Goal: Transaction & Acquisition: Purchase product/service

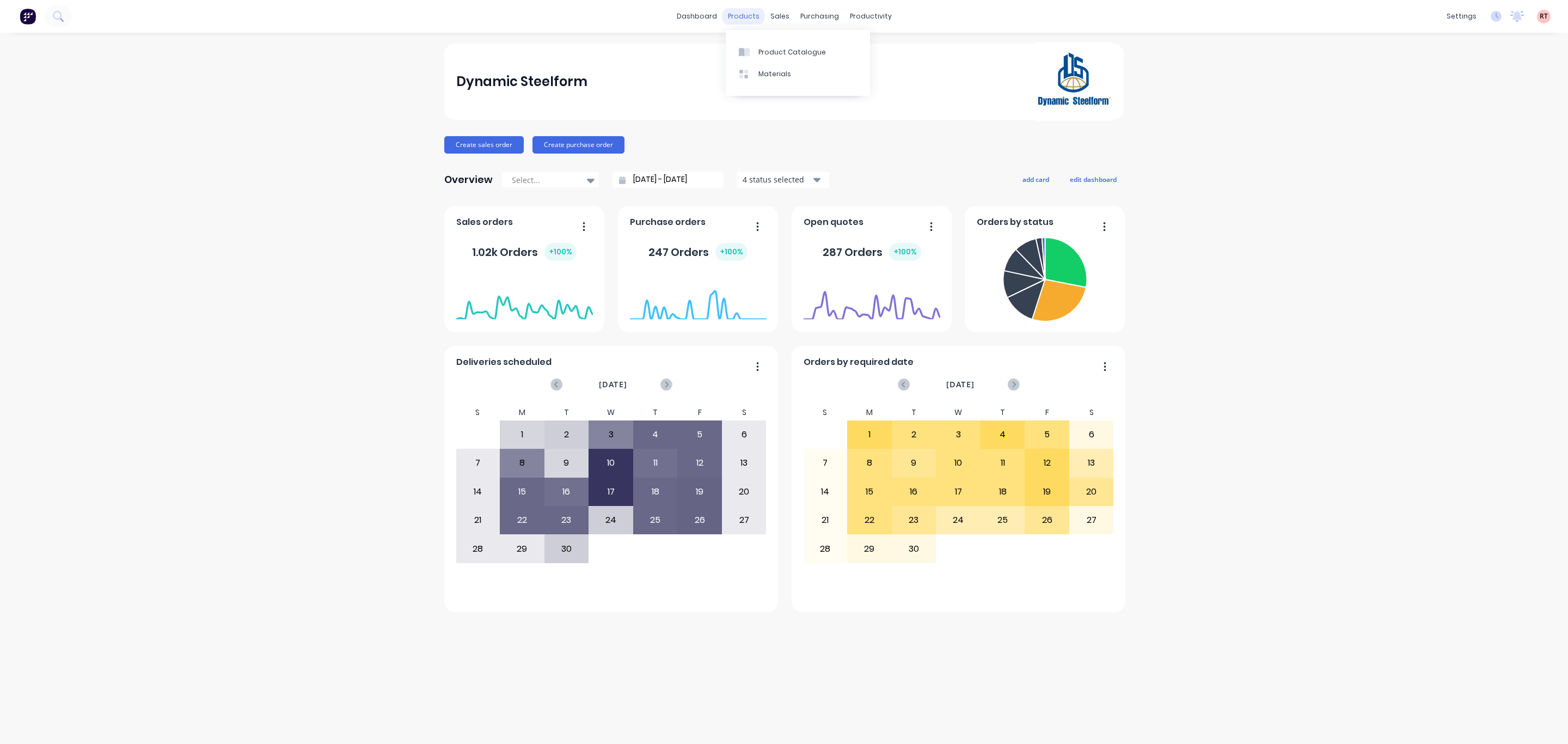
click at [734, 18] on div "products" at bounding box center [743, 16] width 42 height 16
click at [765, 60] on link "Product Catalogue" at bounding box center [797, 52] width 144 height 22
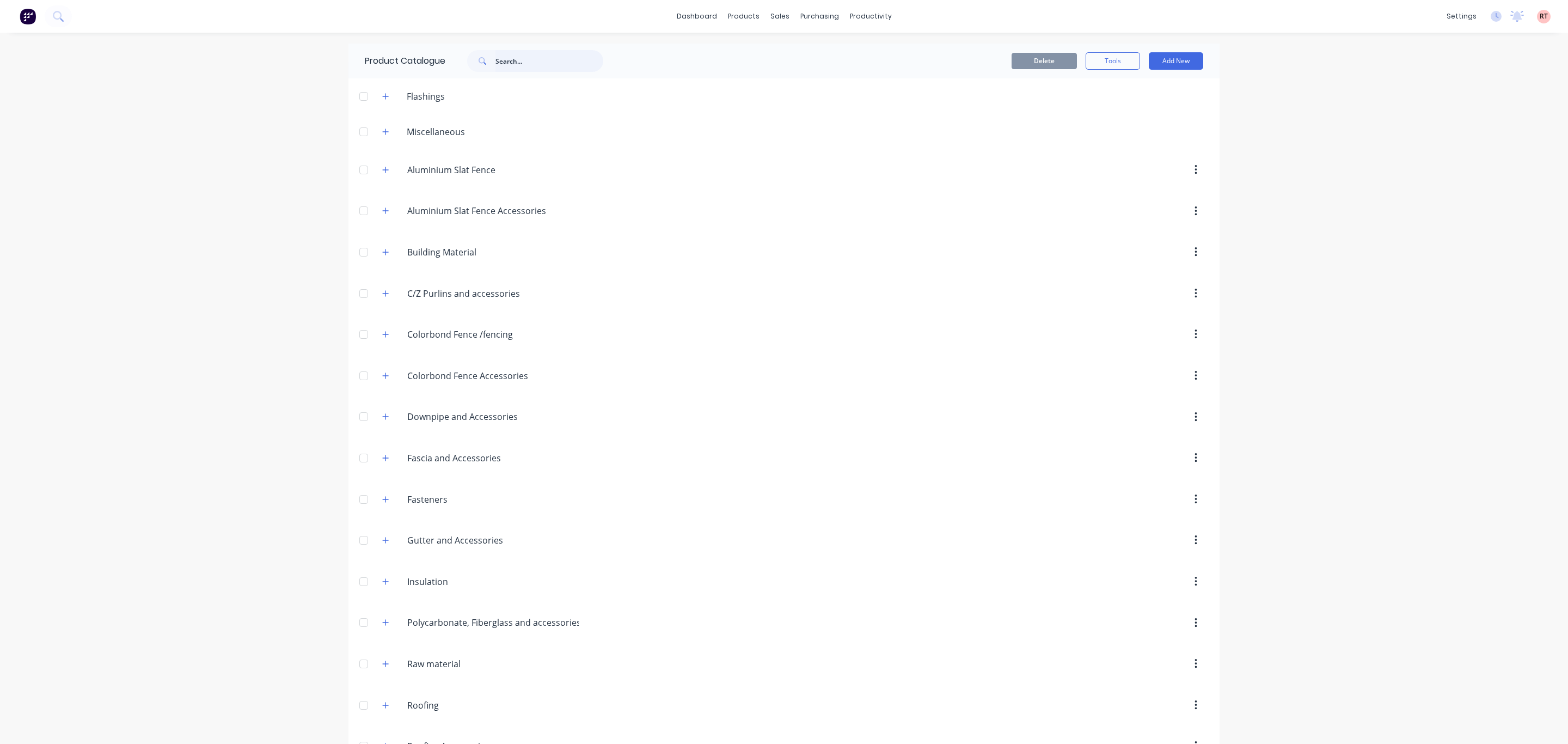
drag, startPoint x: 567, startPoint y: 67, endPoint x: 564, endPoint y: 58, distance: 9.5
click at [567, 66] on input "text" at bounding box center [549, 61] width 108 height 22
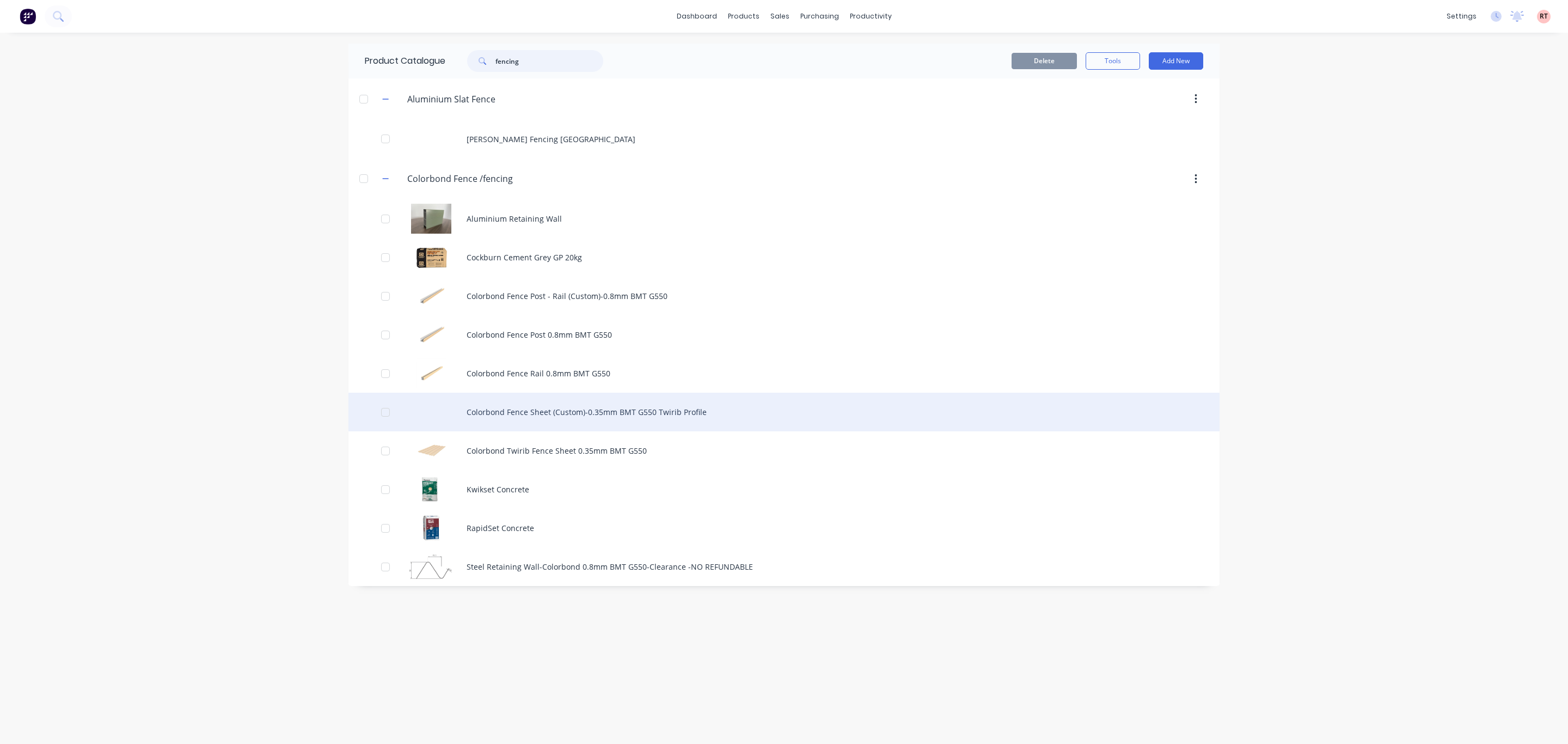
type input "fencing"
click at [552, 412] on div "Colorbond Fence Sheet (Custom)-0.35mm BMT G550 Twirib Profile" at bounding box center [783, 412] width 871 height 39
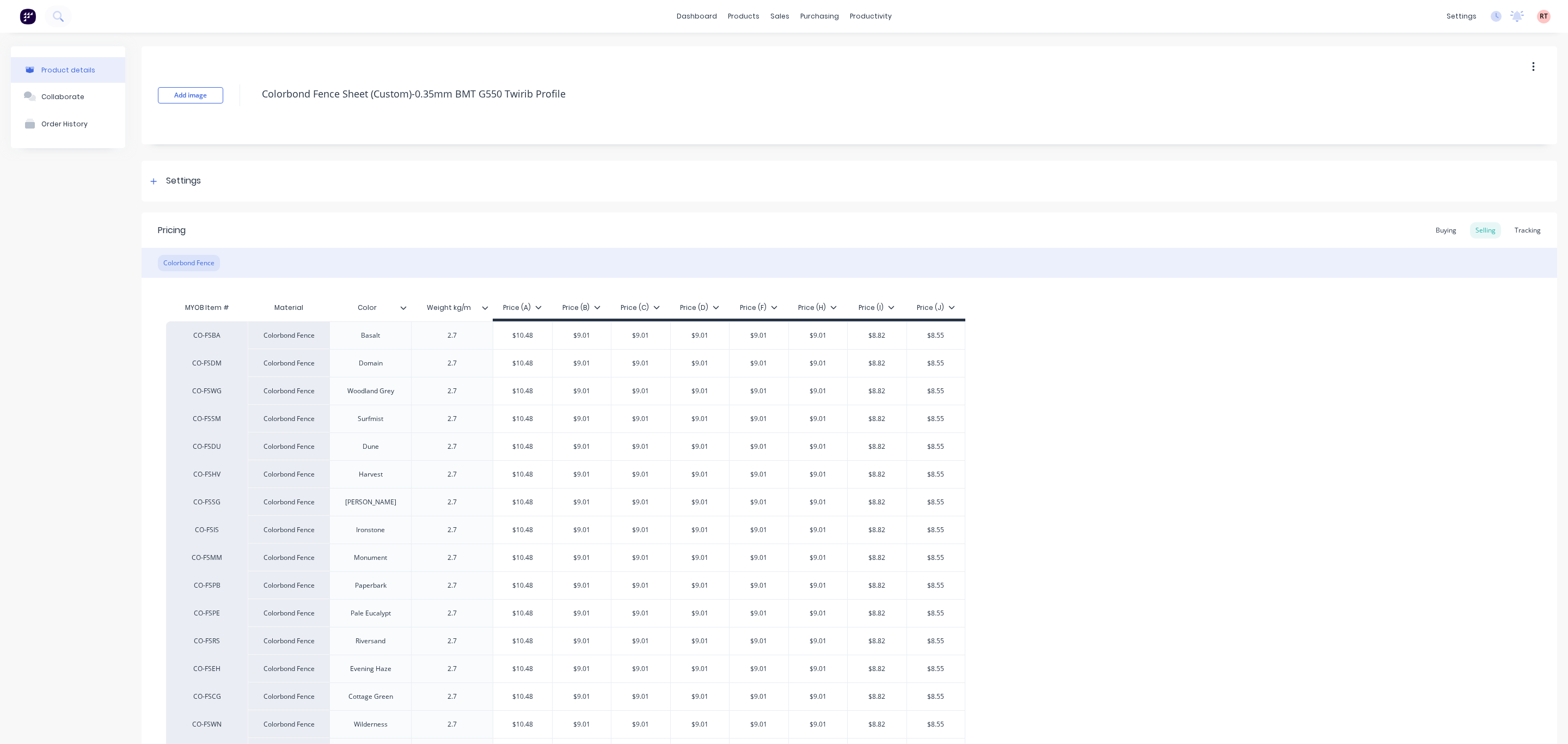
type textarea "x"
click at [1526, 234] on div "Tracking" at bounding box center [1527, 230] width 37 height 16
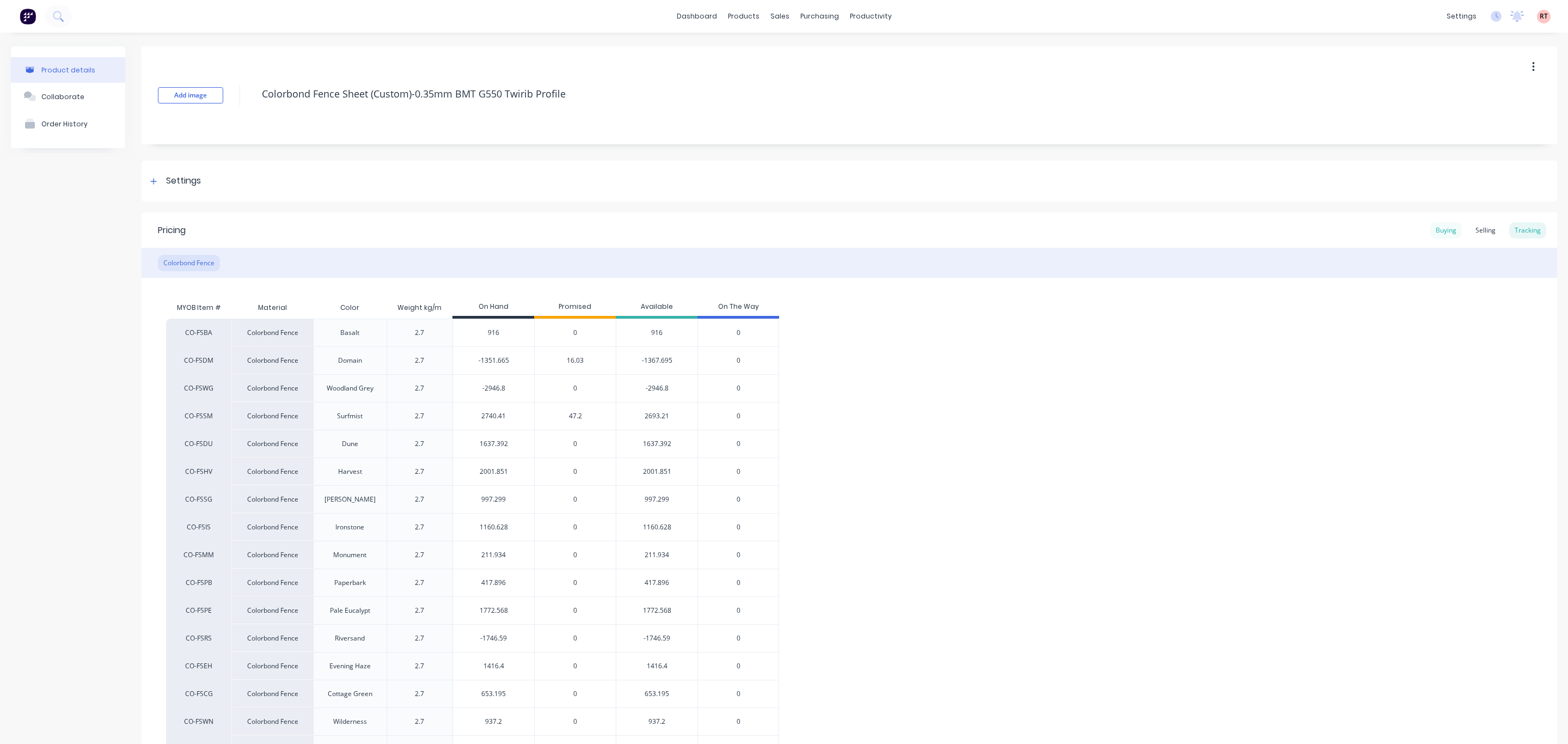
click at [1430, 229] on div "Buying" at bounding box center [1445, 230] width 31 height 16
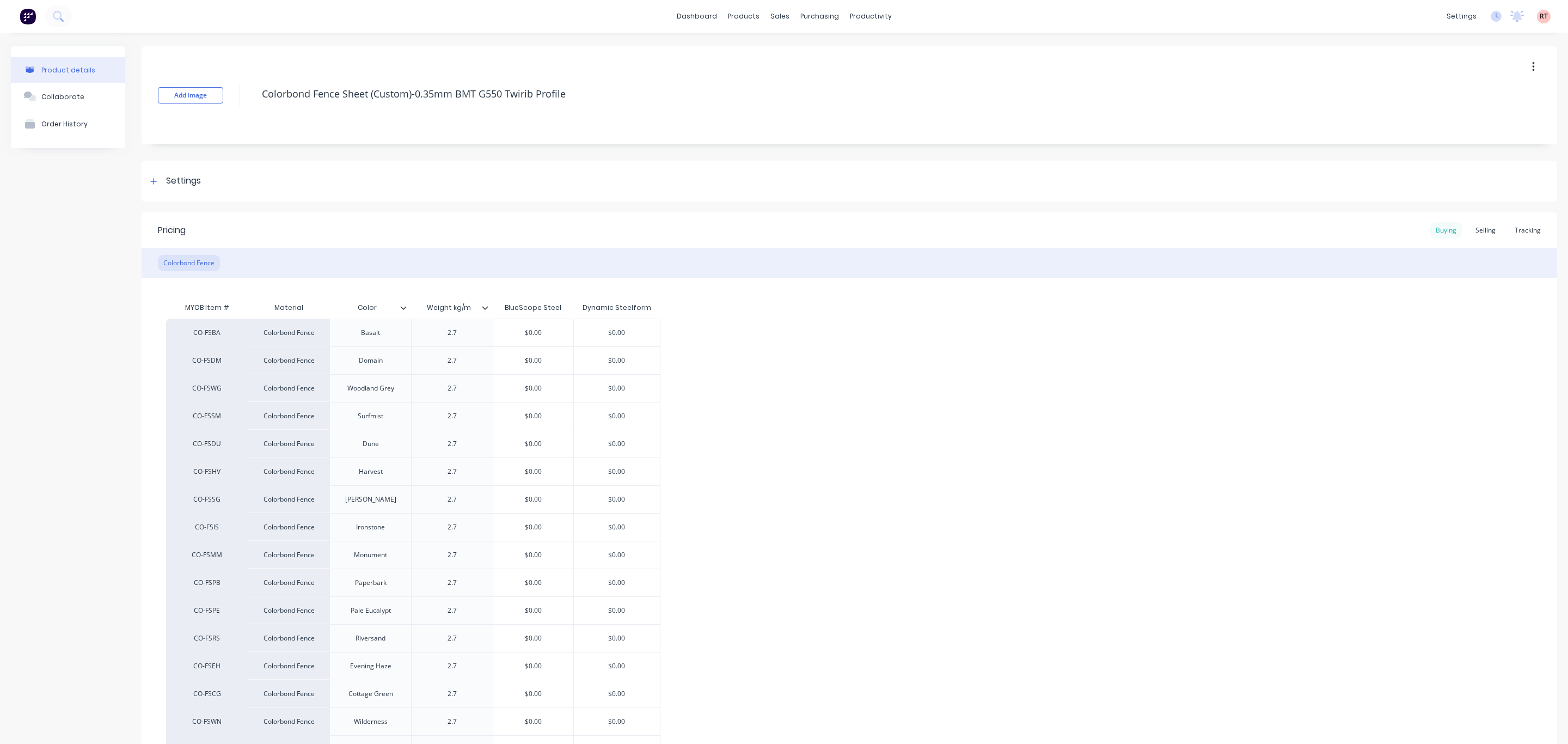
click at [1430, 228] on div "Buying" at bounding box center [1445, 230] width 31 height 16
click at [797, 70] on div "Customers" at bounding box center [811, 74] width 40 height 10
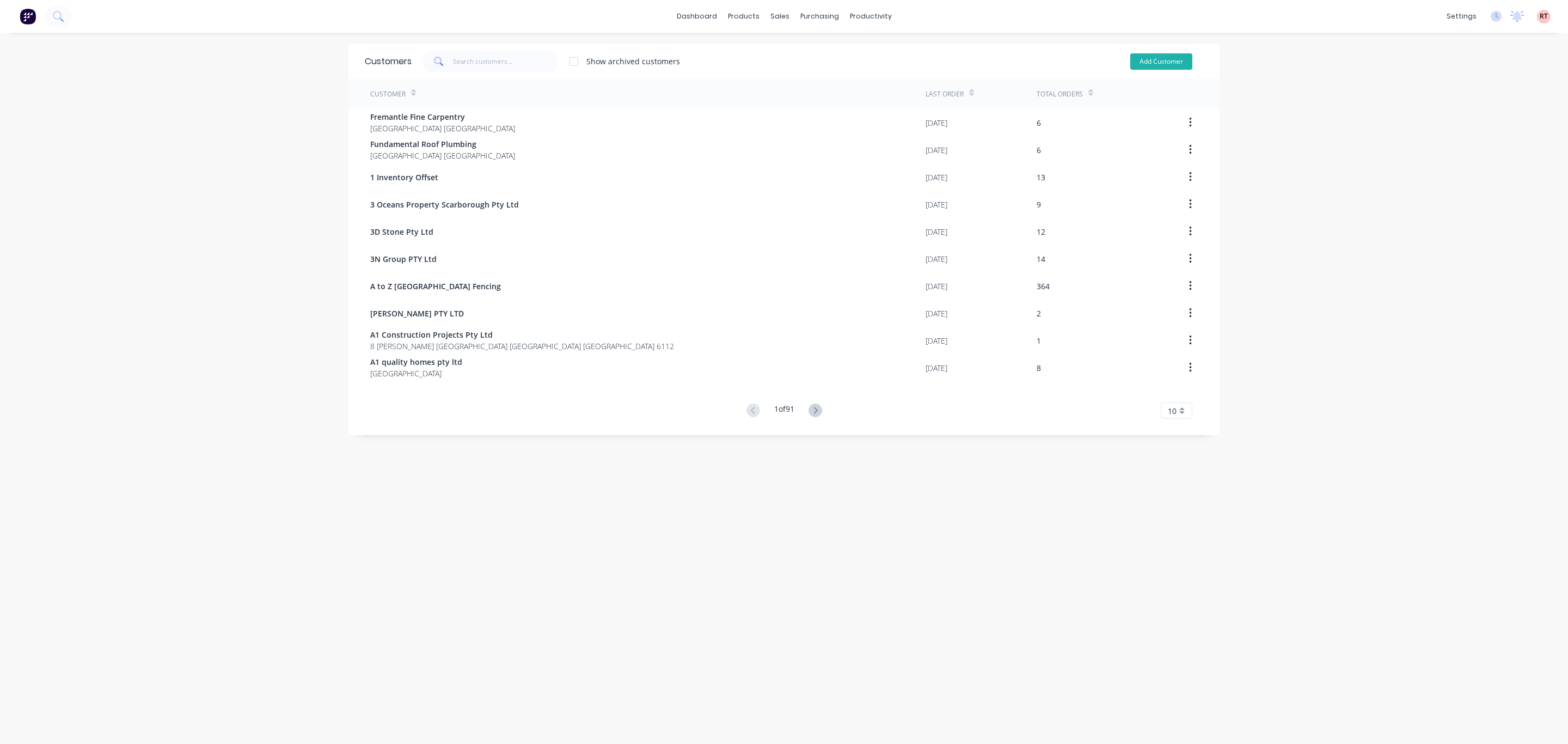
click at [1137, 64] on button "Add Customer" at bounding box center [1161, 62] width 62 height 16
select select "AU"
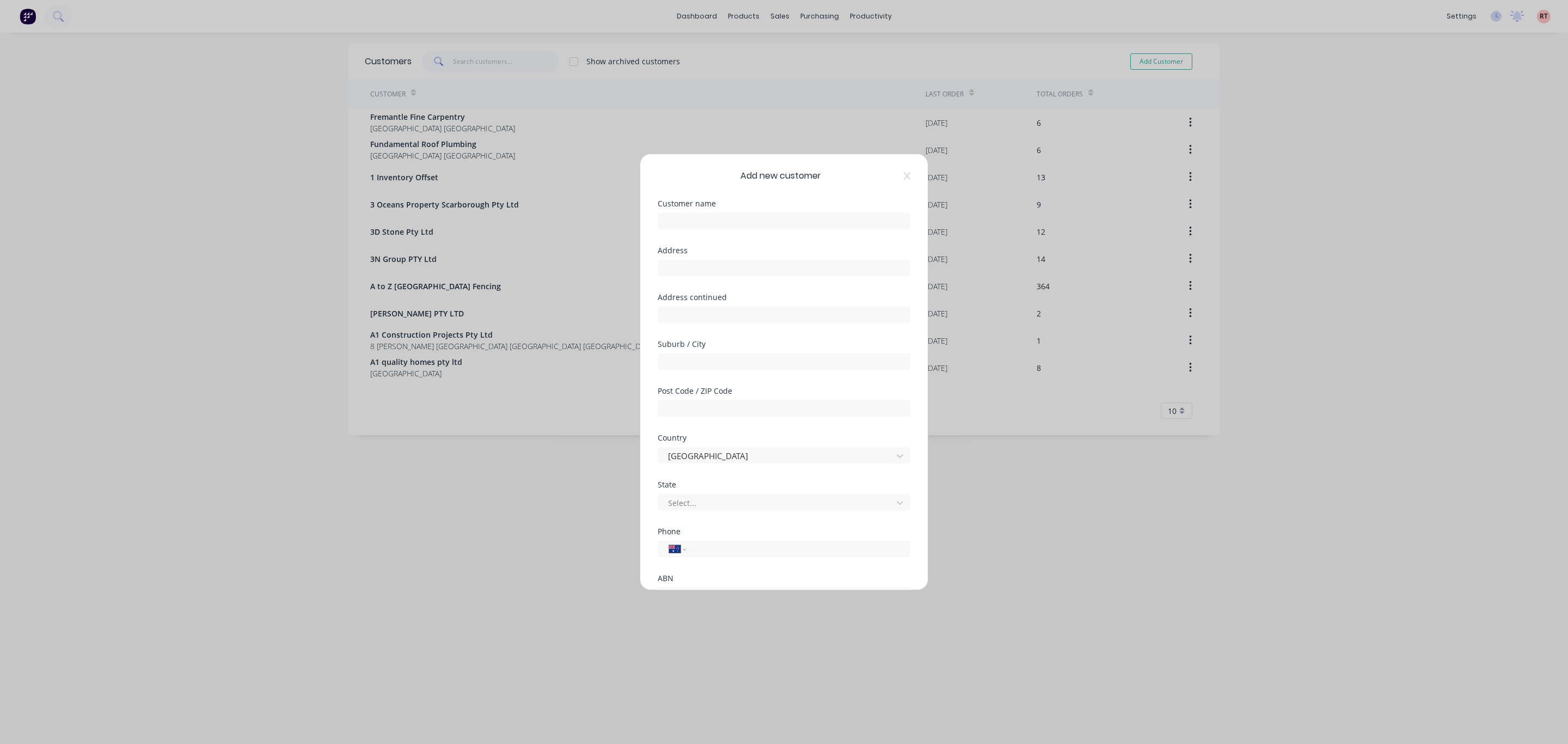
click at [490, 576] on div "Add new customer Customer name Address Address continued Suburb / City Post Cod…" at bounding box center [784, 372] width 1568 height 744
click at [904, 175] on icon at bounding box center [907, 175] width 7 height 7
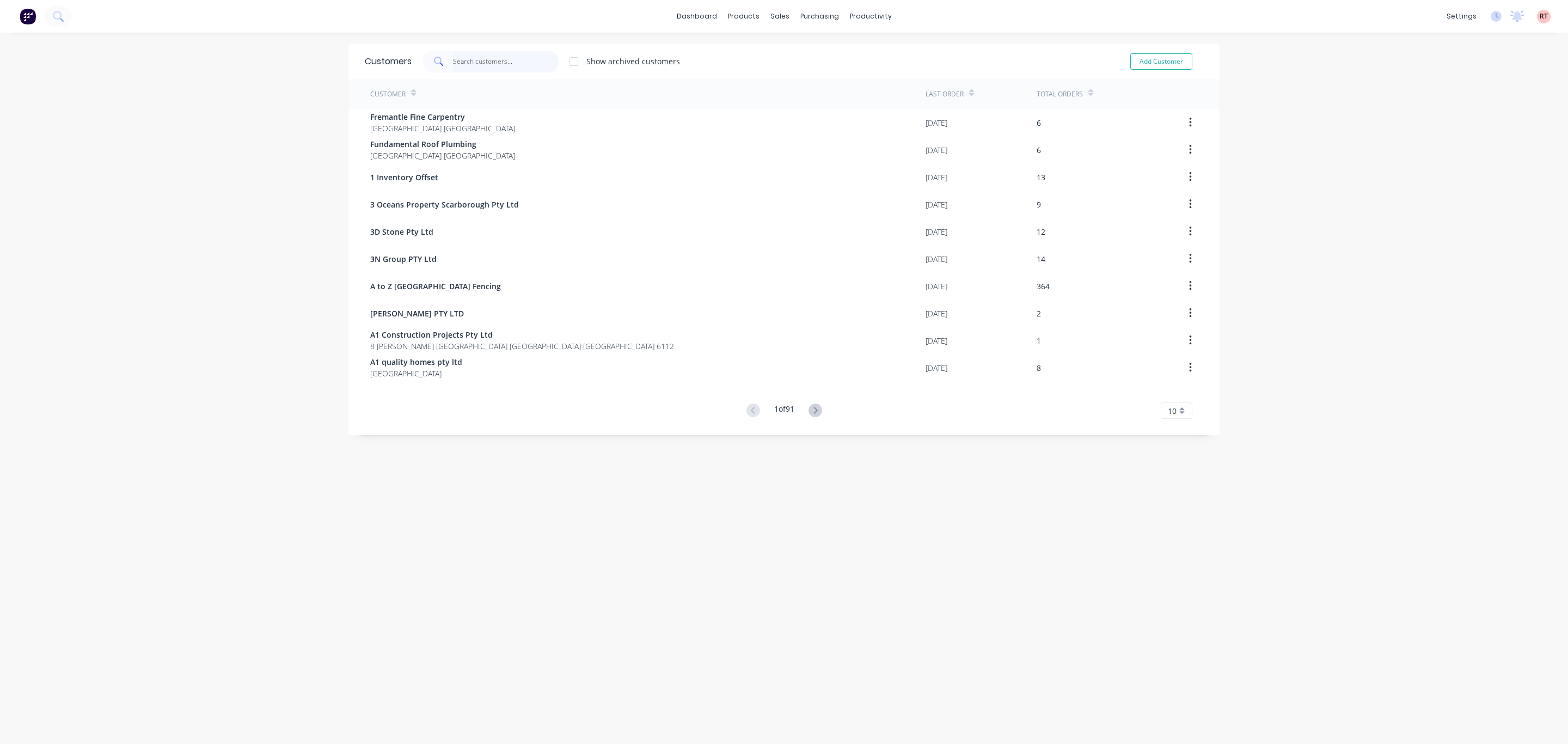
click at [501, 60] on input "text" at bounding box center [506, 62] width 106 height 22
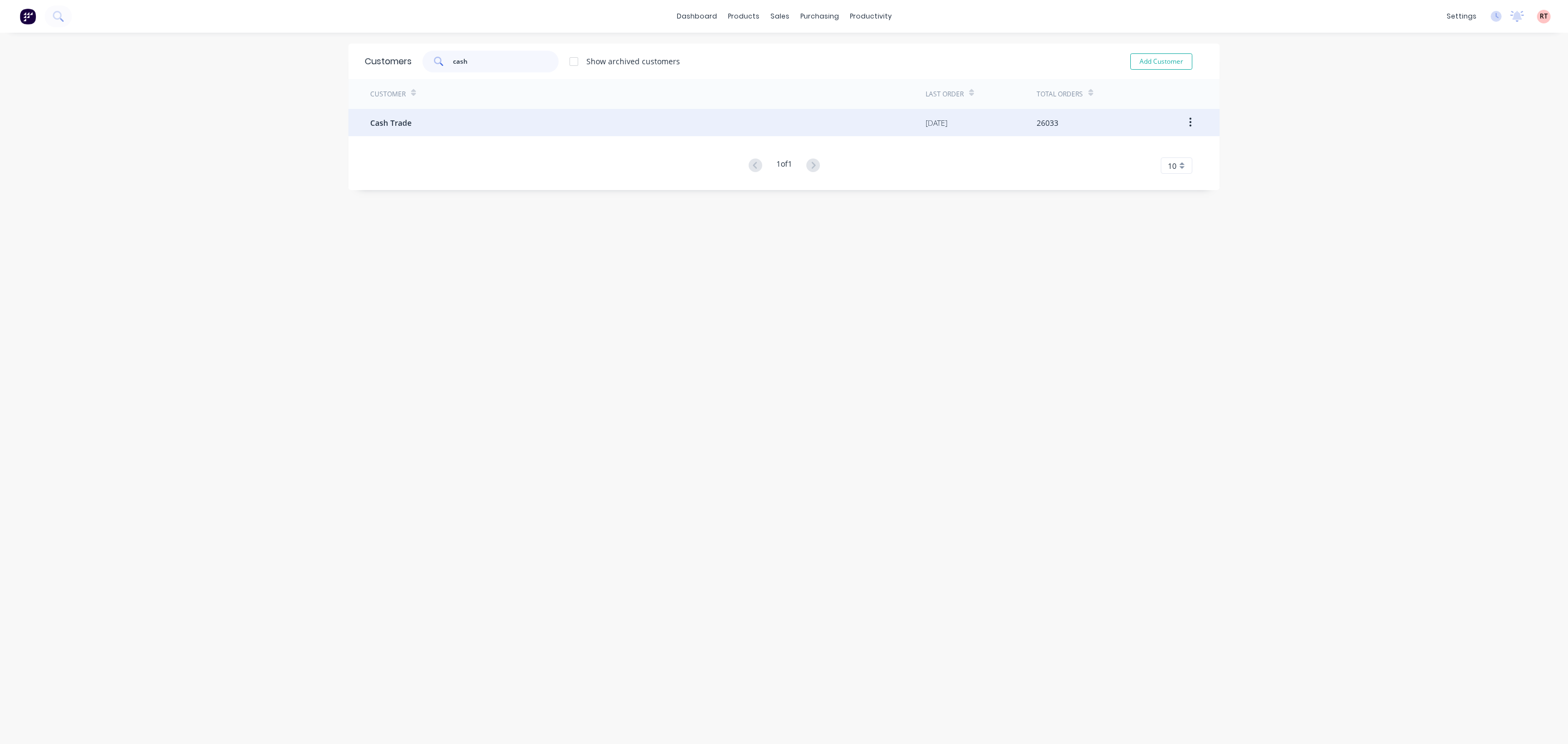
type input "cash"
click at [572, 129] on div "Cash Trade" at bounding box center [647, 123] width 555 height 27
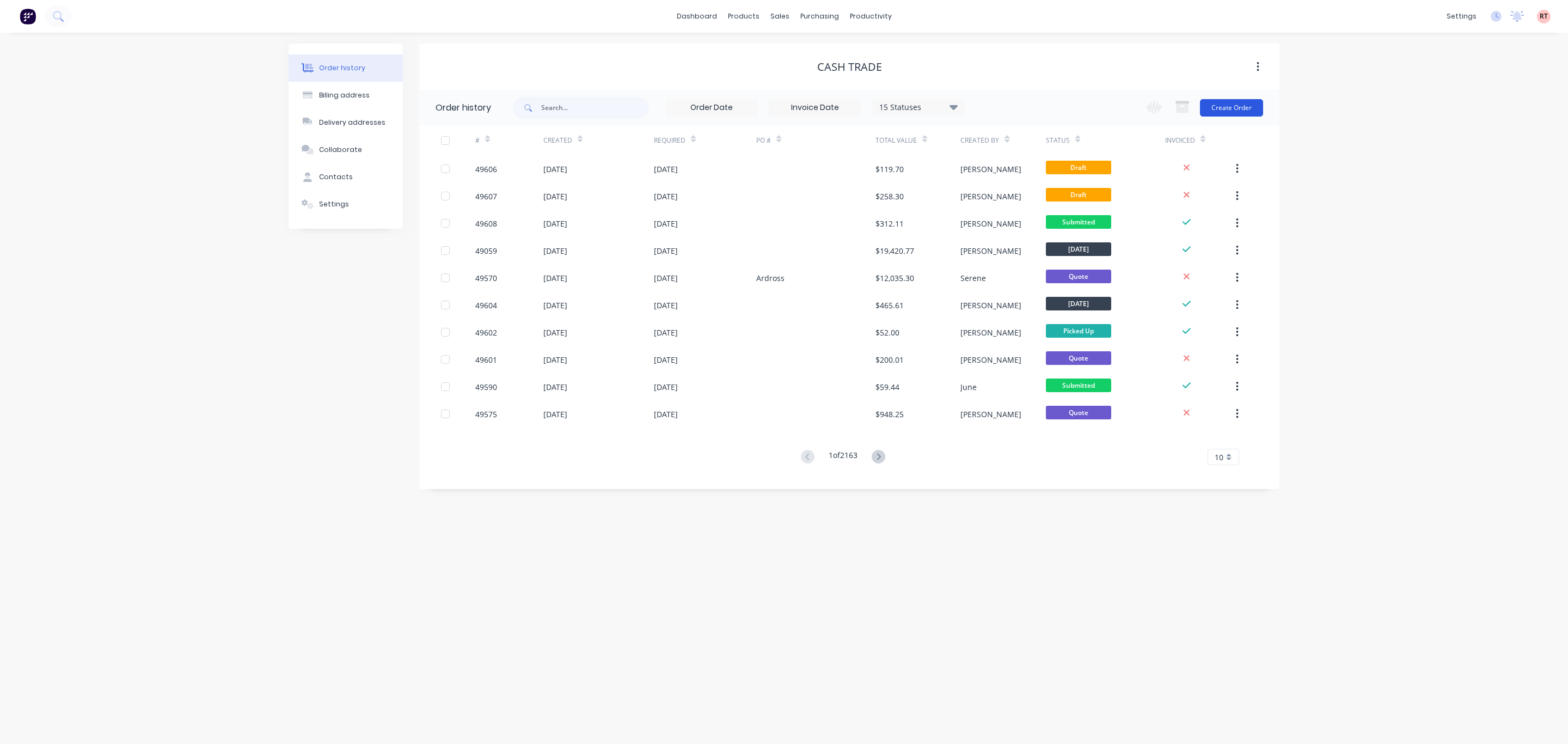
click at [1217, 105] on button "Create Order" at bounding box center [1231, 108] width 63 height 17
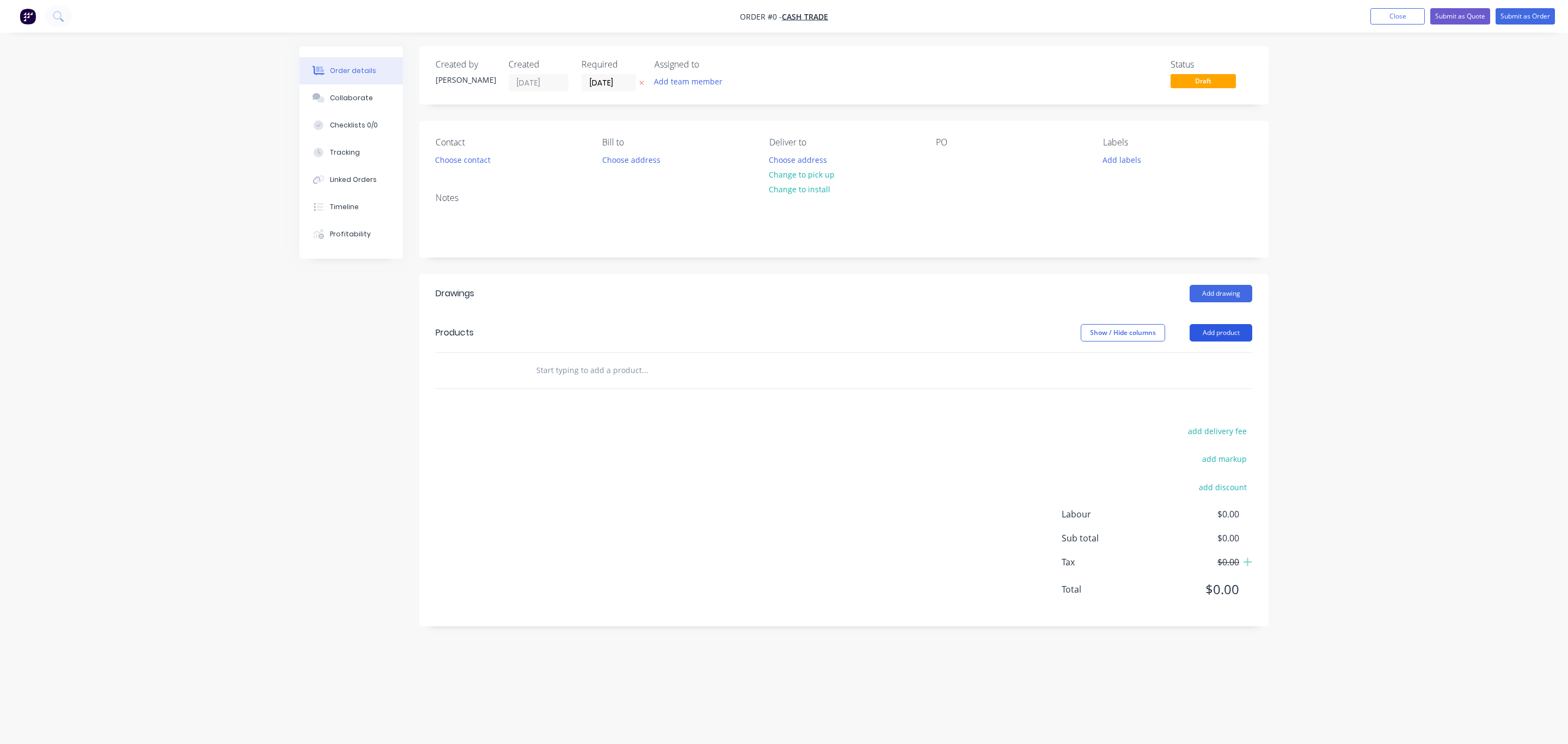
click at [1212, 328] on button "Add product" at bounding box center [1221, 333] width 63 height 17
click at [1207, 365] on div "Product catalogue" at bounding box center [1200, 360] width 84 height 16
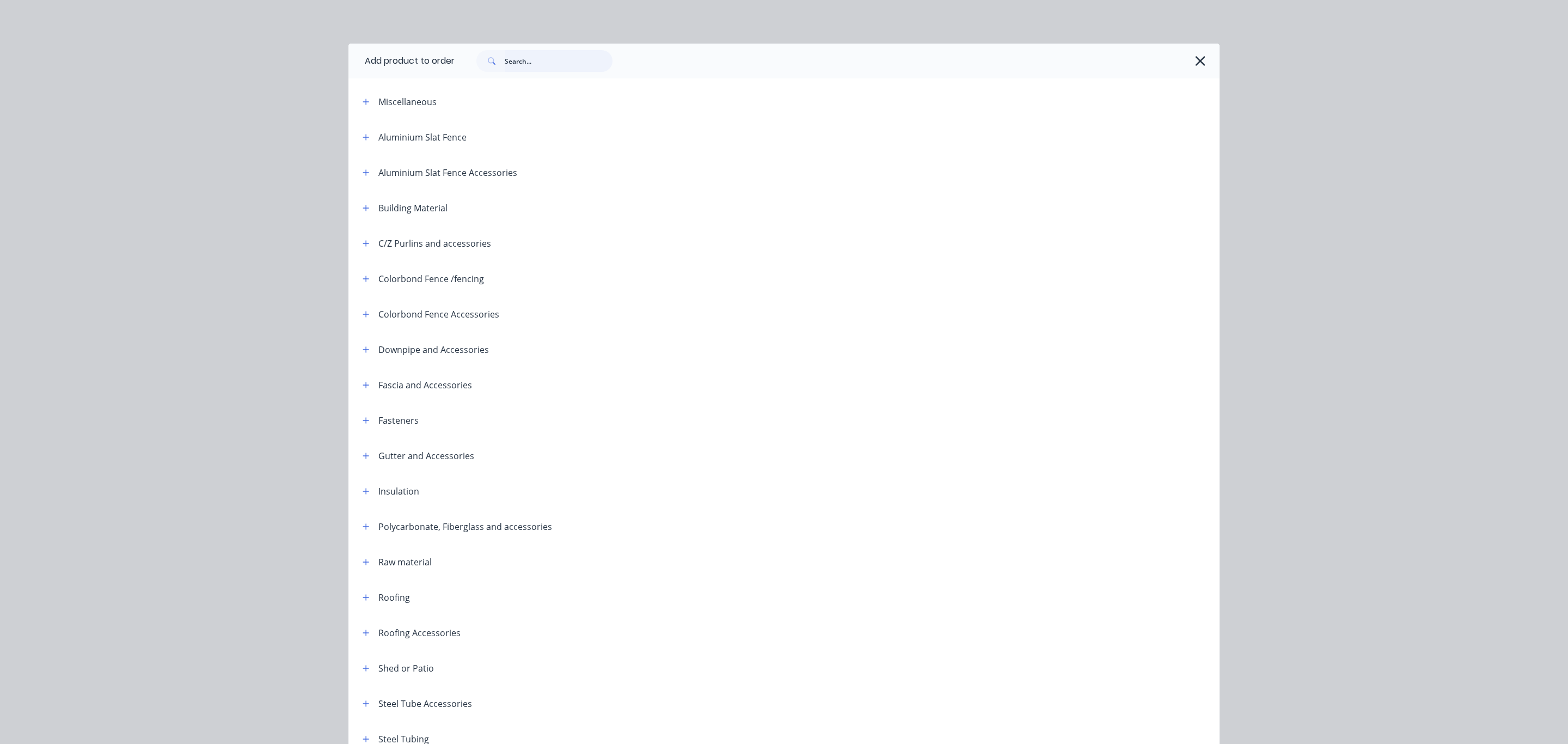
click at [546, 66] on input "text" at bounding box center [558, 61] width 108 height 22
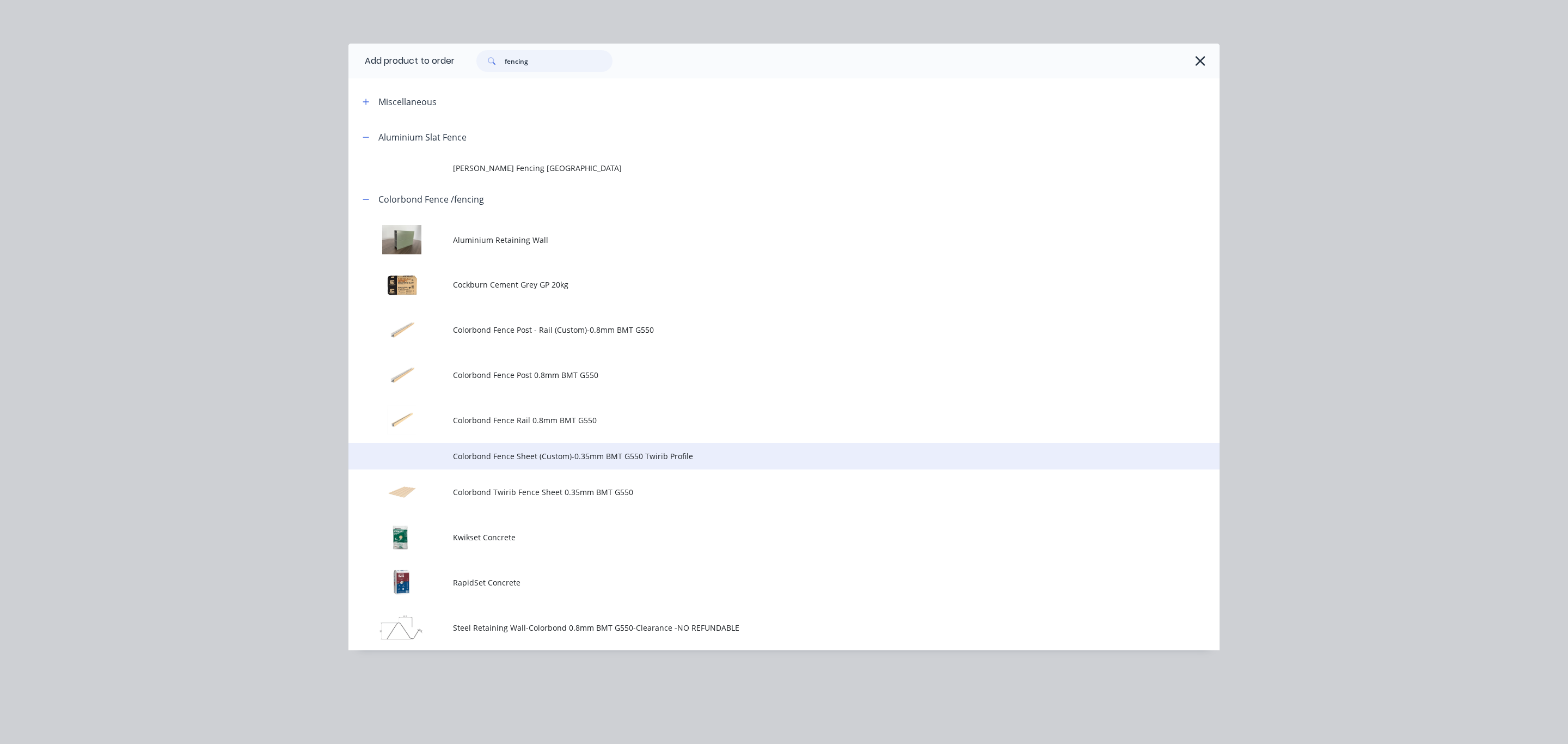
type input "fencing"
click at [544, 458] on span "Colorbond Fence Sheet (Custom)-0.35mm BMT G550 Twirib Profile" at bounding box center [760, 456] width 613 height 11
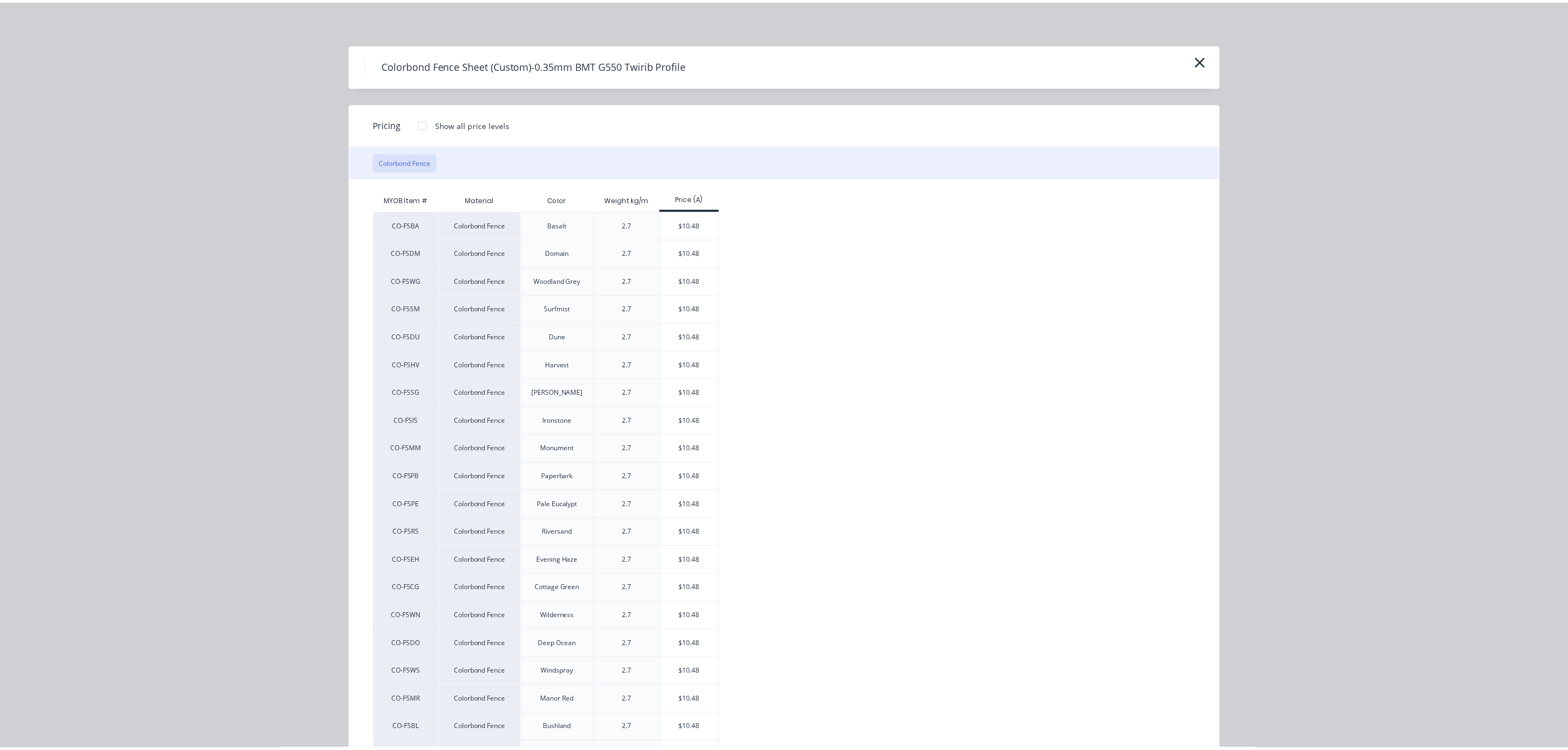
scroll to position [57, 0]
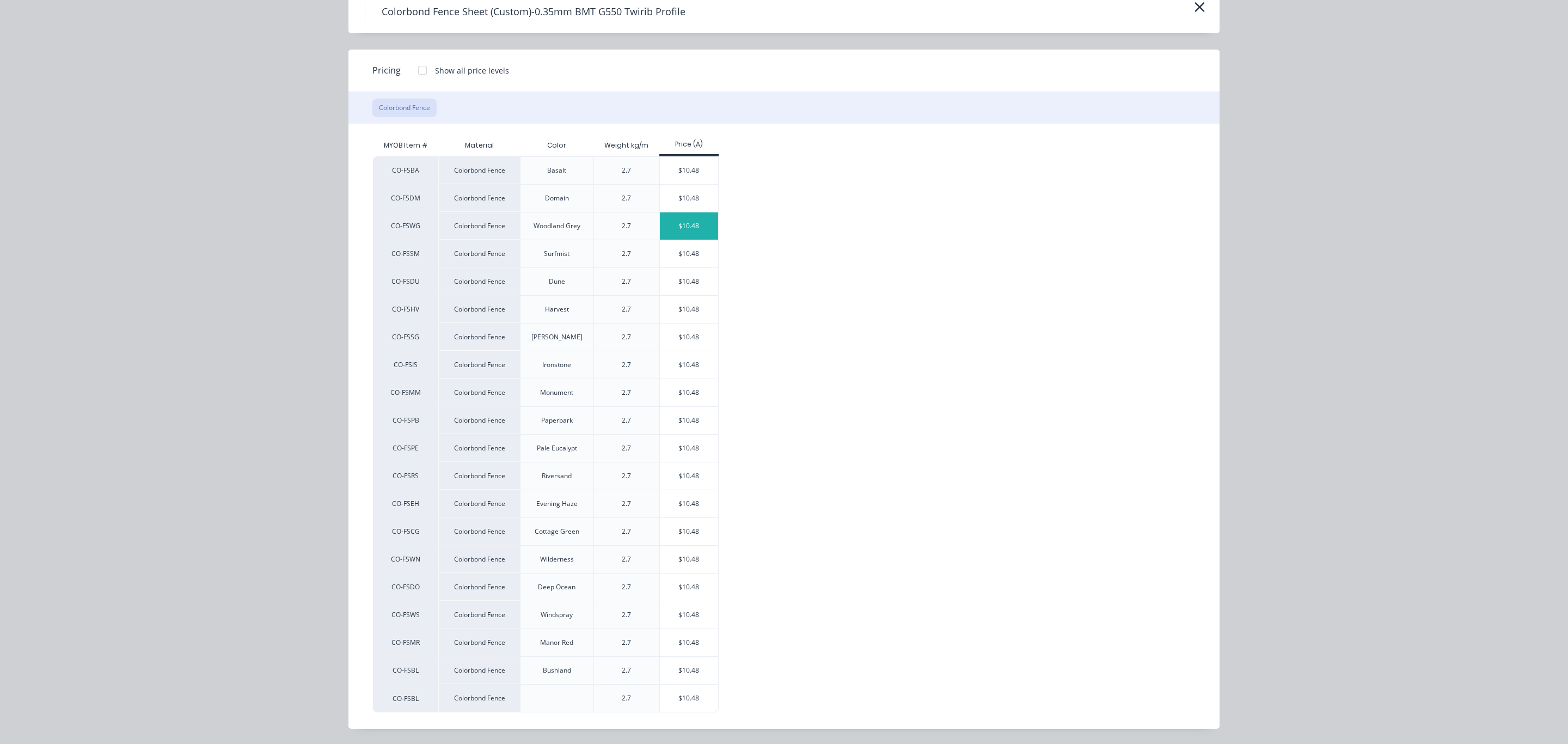
click at [696, 226] on div "$10.48" at bounding box center [689, 226] width 58 height 27
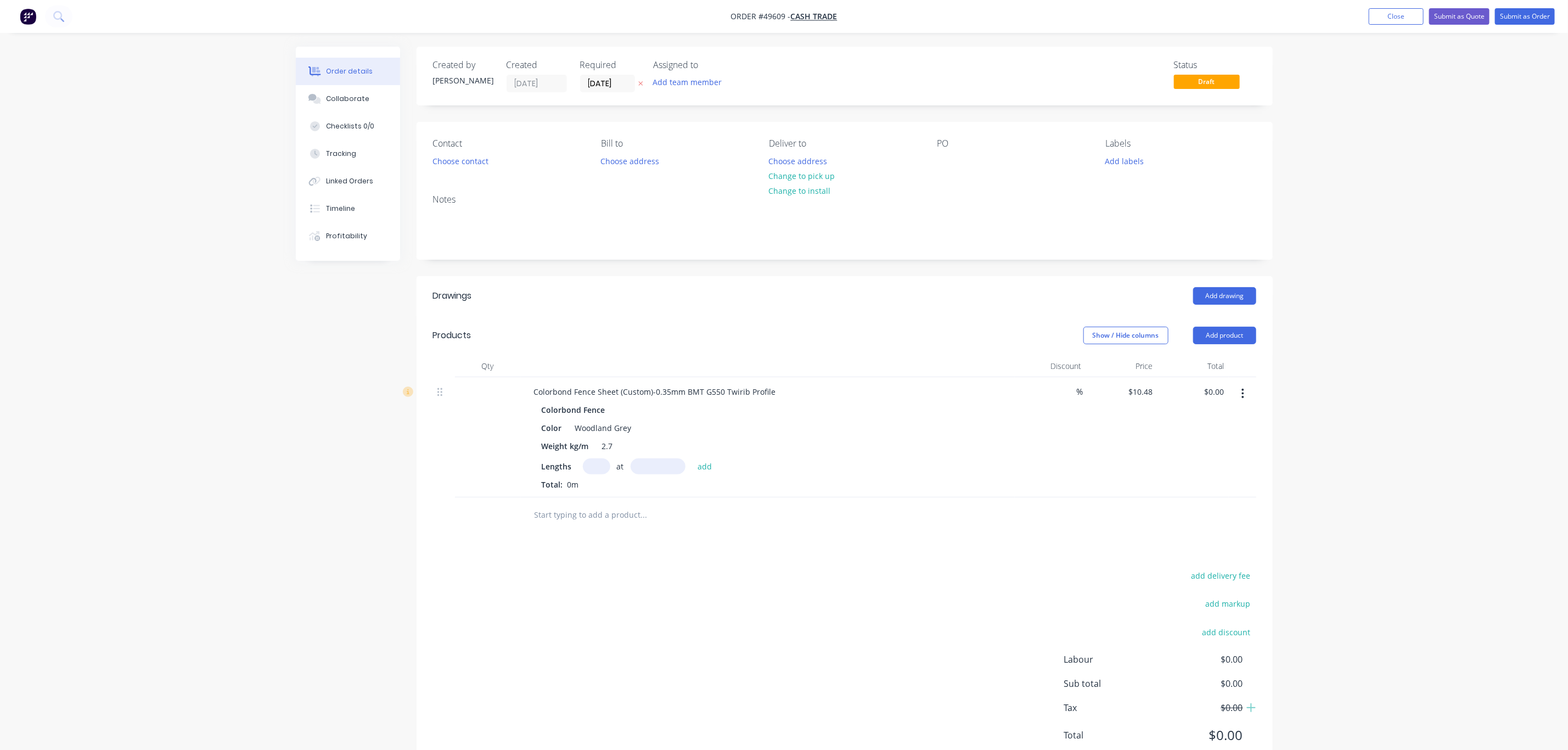
drag, startPoint x: 592, startPoint y: 468, endPoint x: 607, endPoint y: 460, distance: 17.0
click at [587, 468] on input "text" at bounding box center [597, 466] width 28 height 16
drag, startPoint x: 713, startPoint y: 603, endPoint x: 701, endPoint y: 585, distance: 21.6
click at [704, 604] on div "add delivery fee add markup add discount Labour $0.00 Sub total $0.00 Tax $0.00…" at bounding box center [845, 662] width 823 height 188
click at [636, 547] on div "Drawings Add drawing Products Show / Hide columns Add product Qty Discount Pric…" at bounding box center [844, 524] width 857 height 496
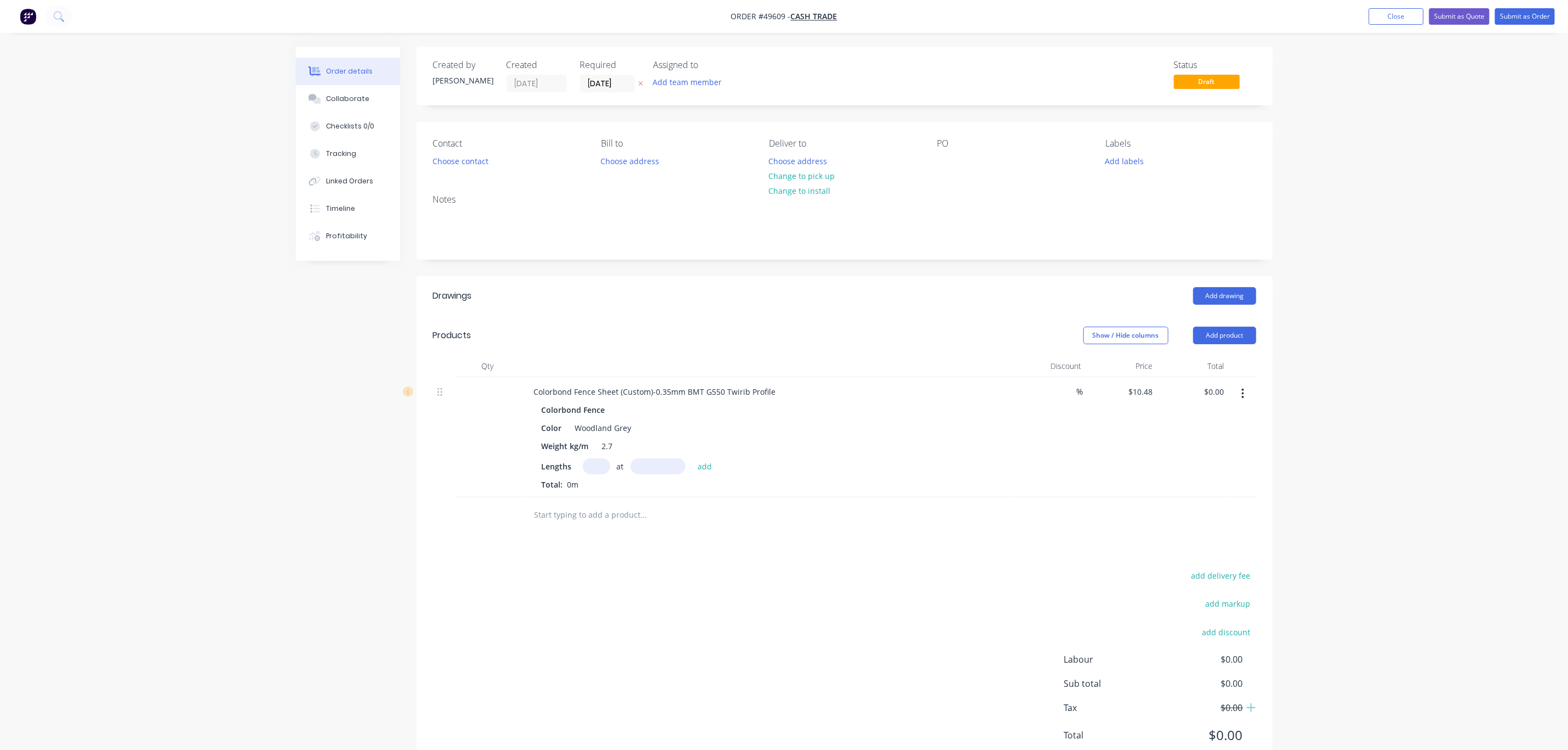
click at [601, 513] on input "text" at bounding box center [643, 515] width 219 height 22
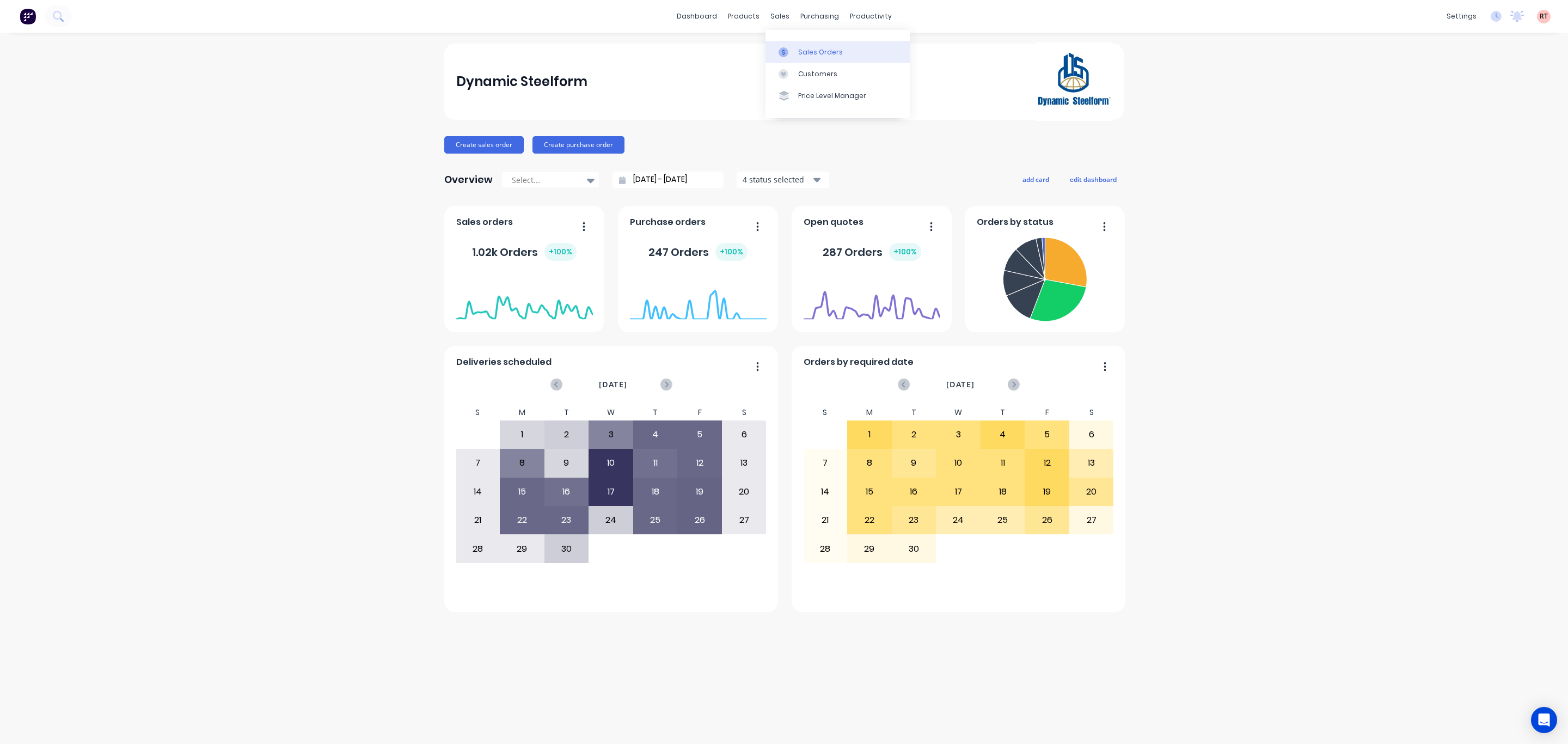
click at [792, 46] on link "Sales Orders" at bounding box center [837, 52] width 144 height 22
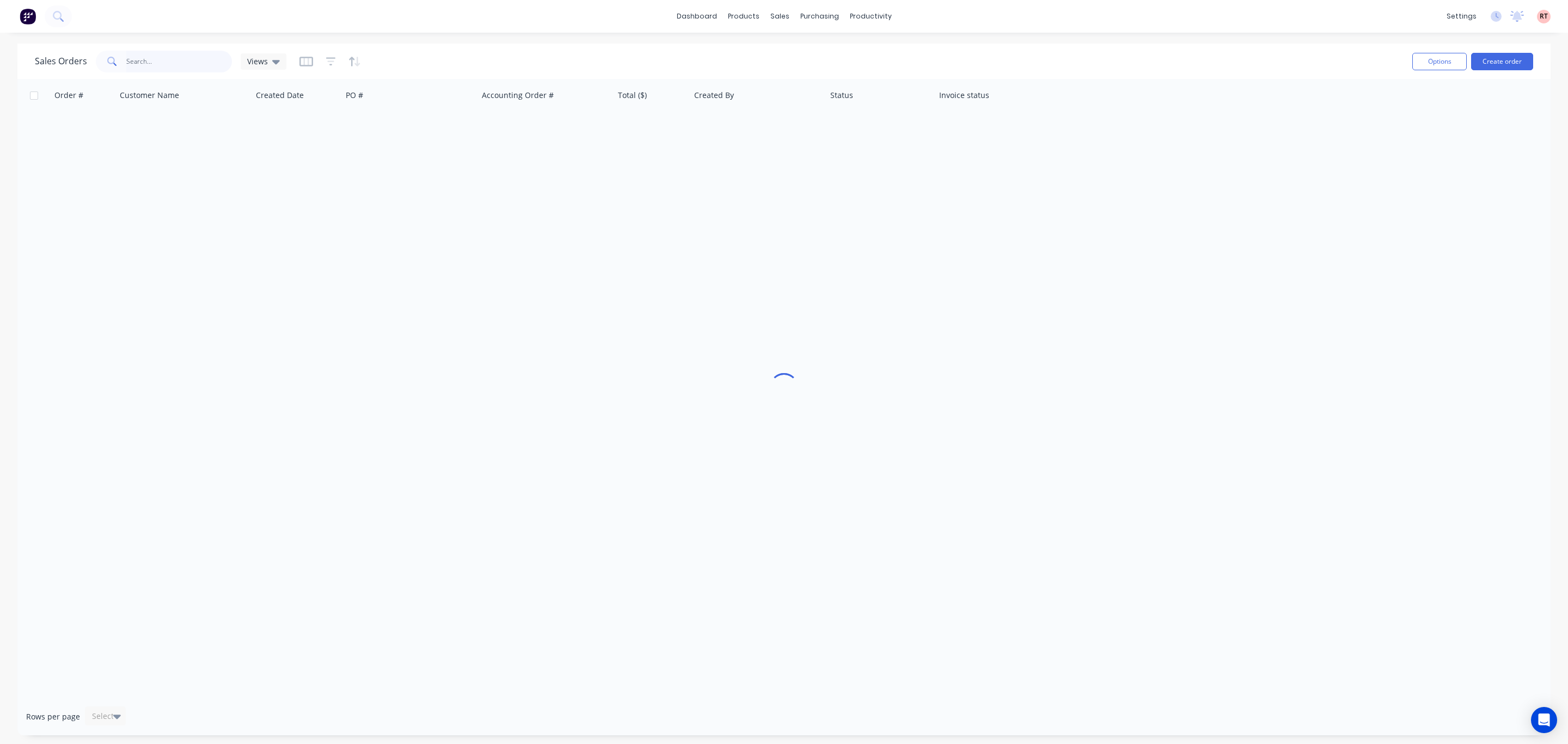
click at [183, 66] on input "text" at bounding box center [179, 62] width 106 height 22
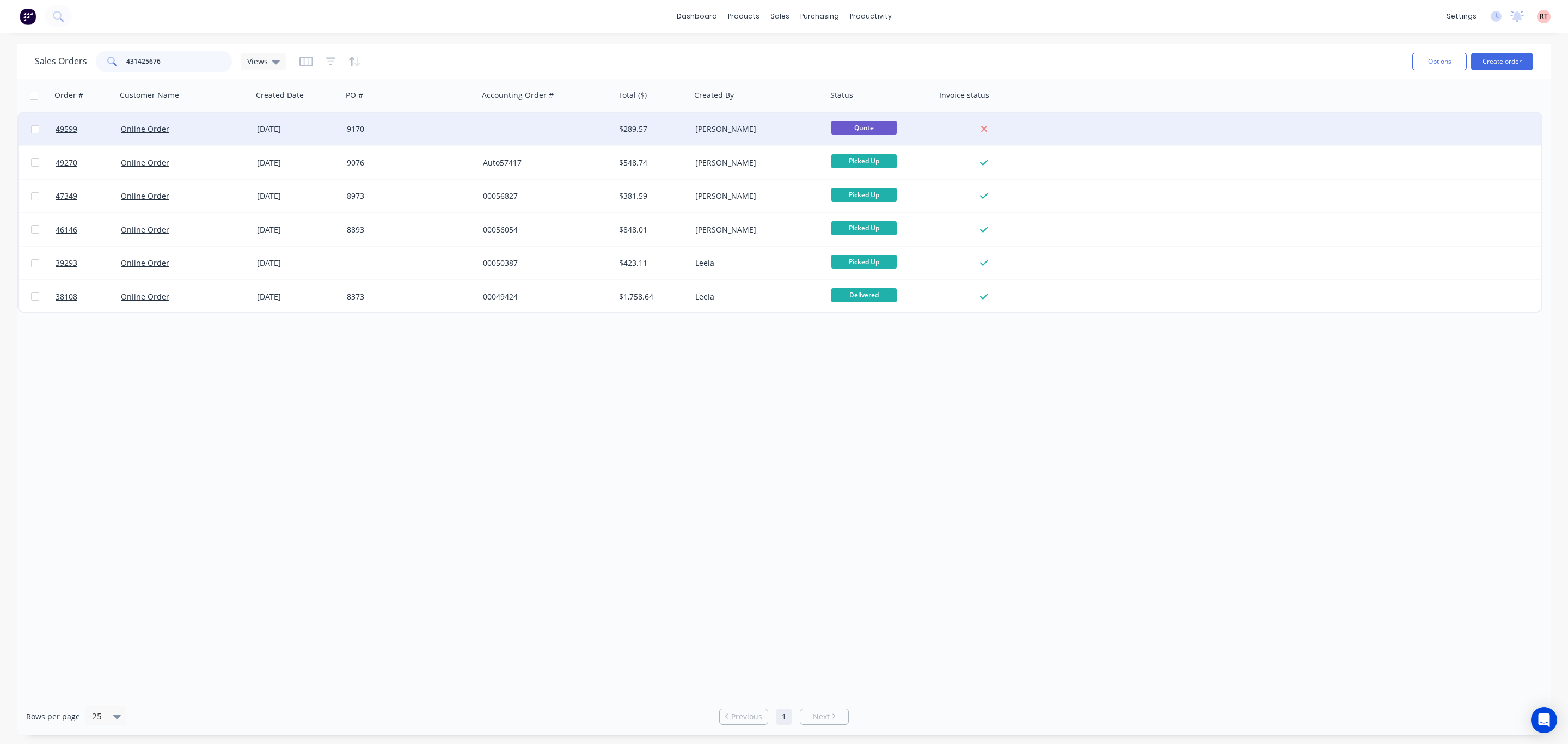
type input "431425676"
click at [566, 138] on div at bounding box center [546, 129] width 136 height 33
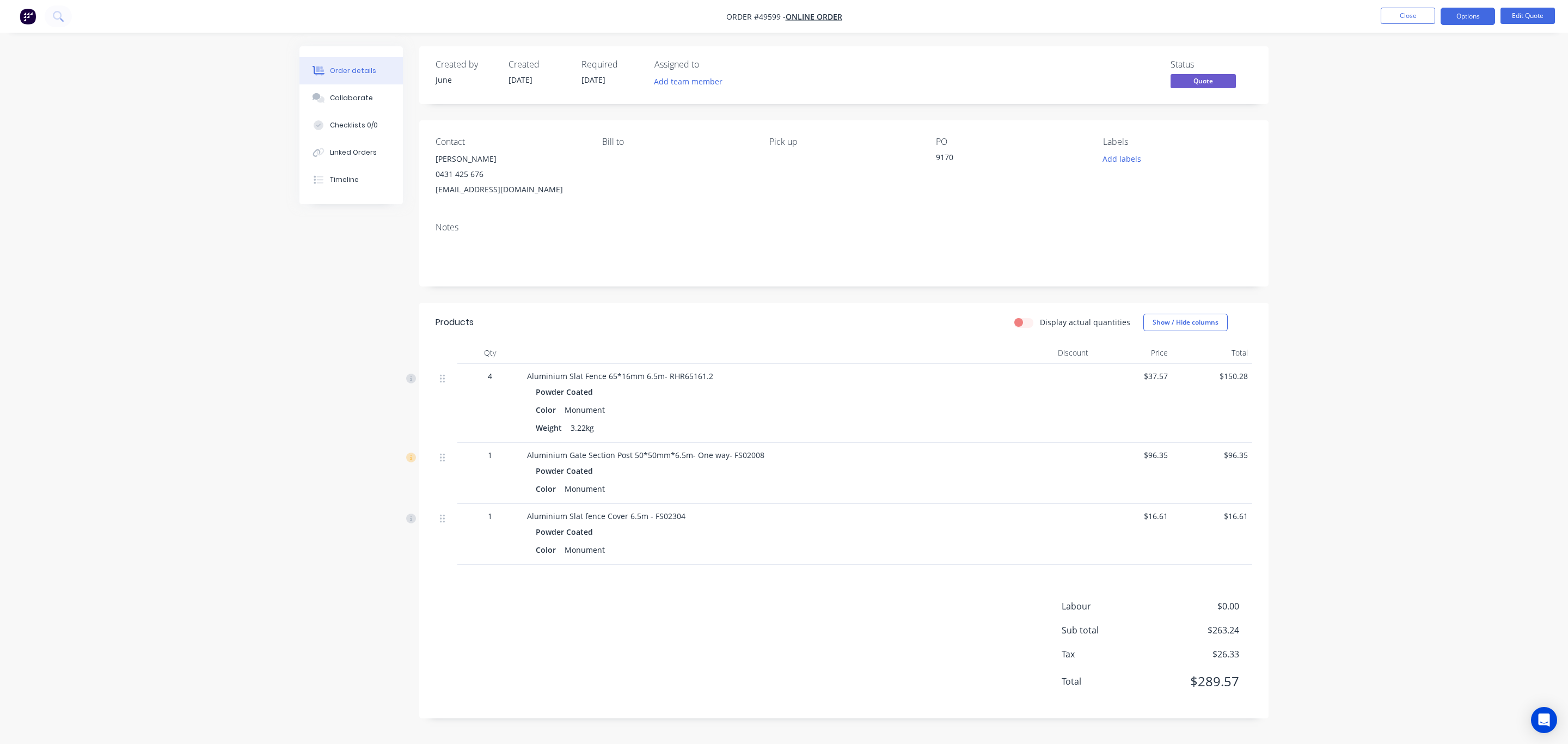
click at [797, 538] on div "Powder Coated" at bounding box center [767, 532] width 464 height 16
click at [861, 626] on div "Labour $0.00 Sub total $263.24 Tax $26.33 Total $289.57" at bounding box center [844, 650] width 817 height 102
click at [888, 603] on div "Labour $0.00 Sub total $263.24 Tax $26.33 Total $289.57" at bounding box center [844, 650] width 817 height 102
click at [1516, 18] on button "Edit Quote" at bounding box center [1527, 15] width 54 height 16
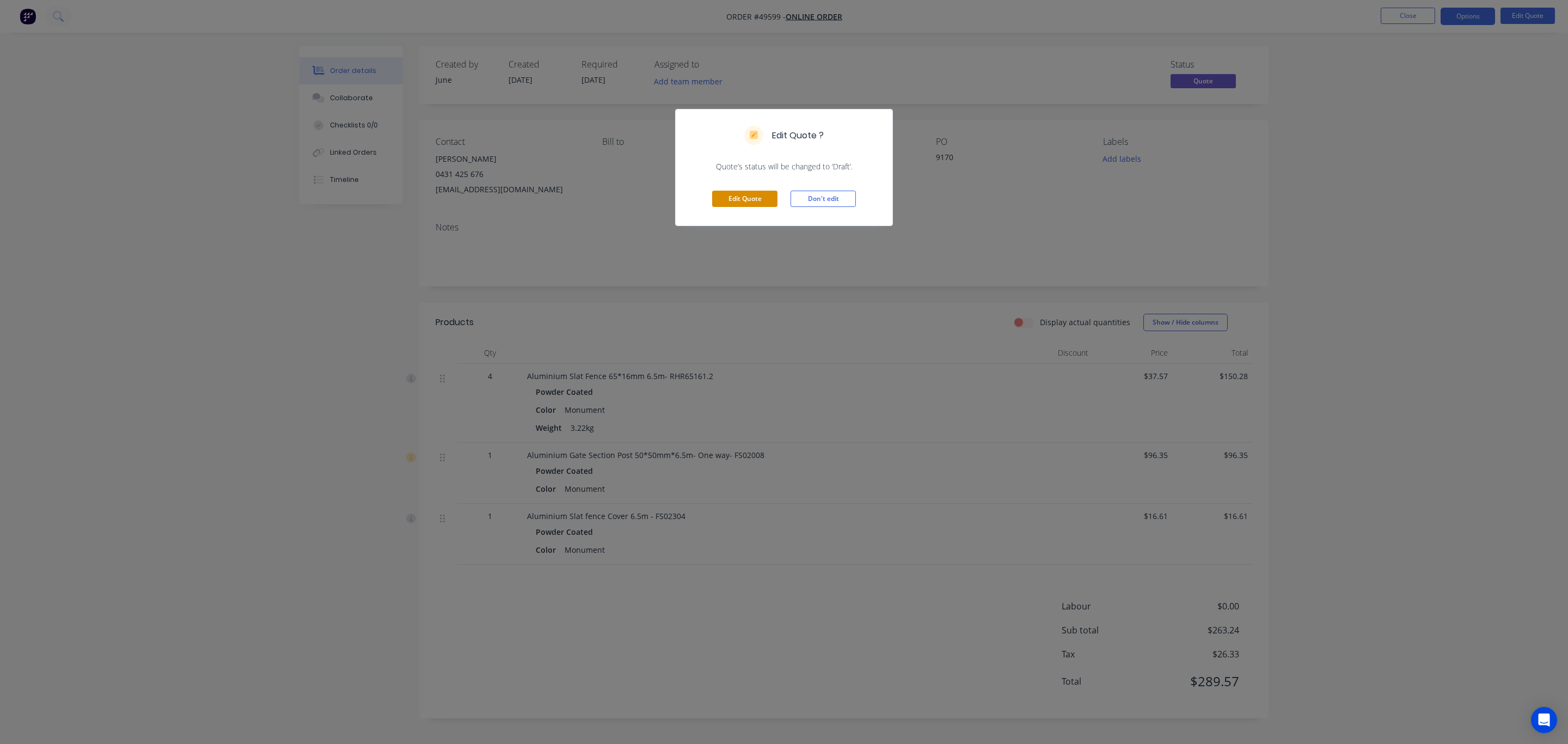
click at [758, 200] on button "Edit Quote" at bounding box center [745, 199] width 66 height 16
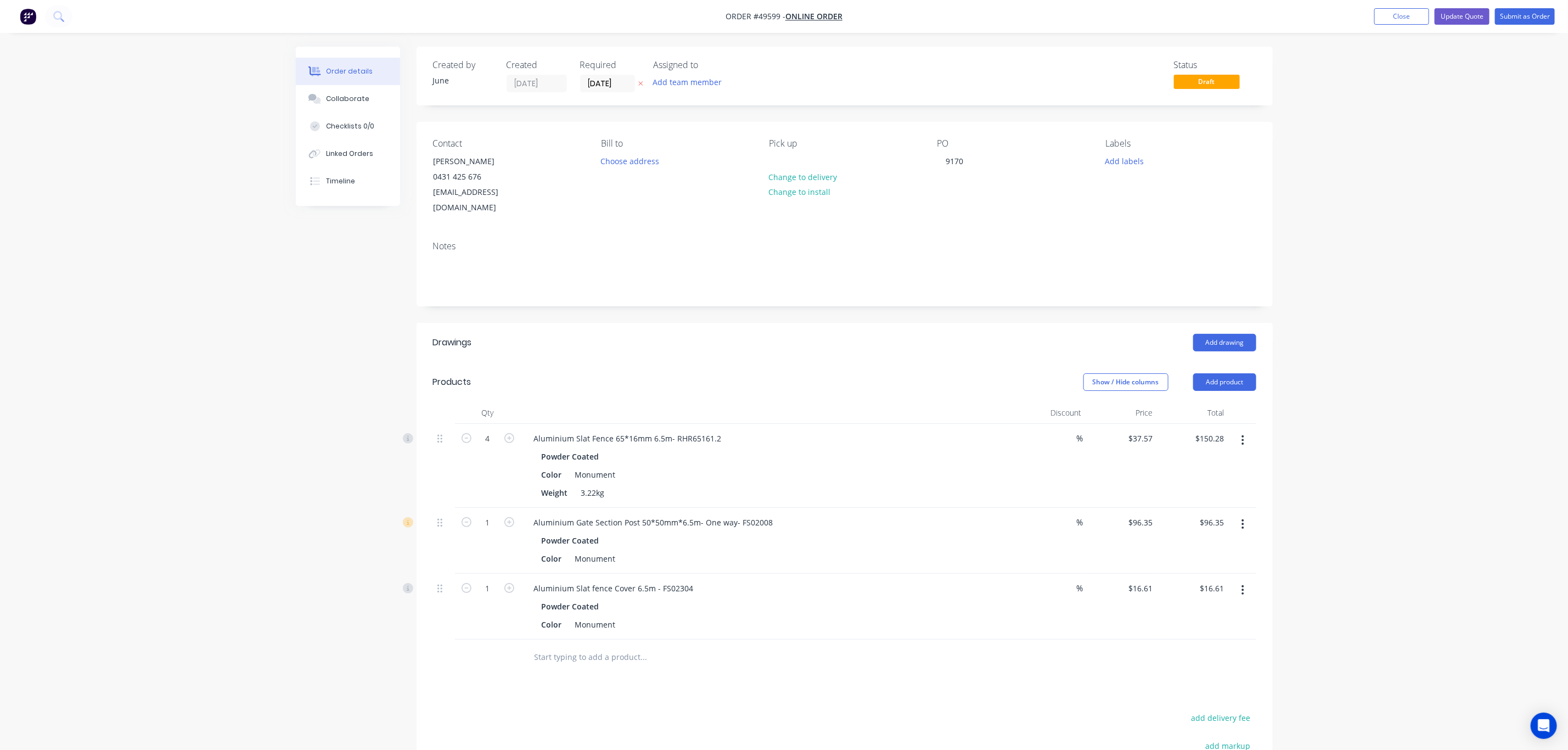
click at [1241, 518] on icon "button" at bounding box center [1243, 525] width 3 height 12
click at [1196, 611] on div "Delete" at bounding box center [1204, 619] width 84 height 16
click at [1241, 514] on button "button" at bounding box center [1243, 524] width 26 height 20
click at [1194, 611] on div "Delete" at bounding box center [1204, 619] width 84 height 16
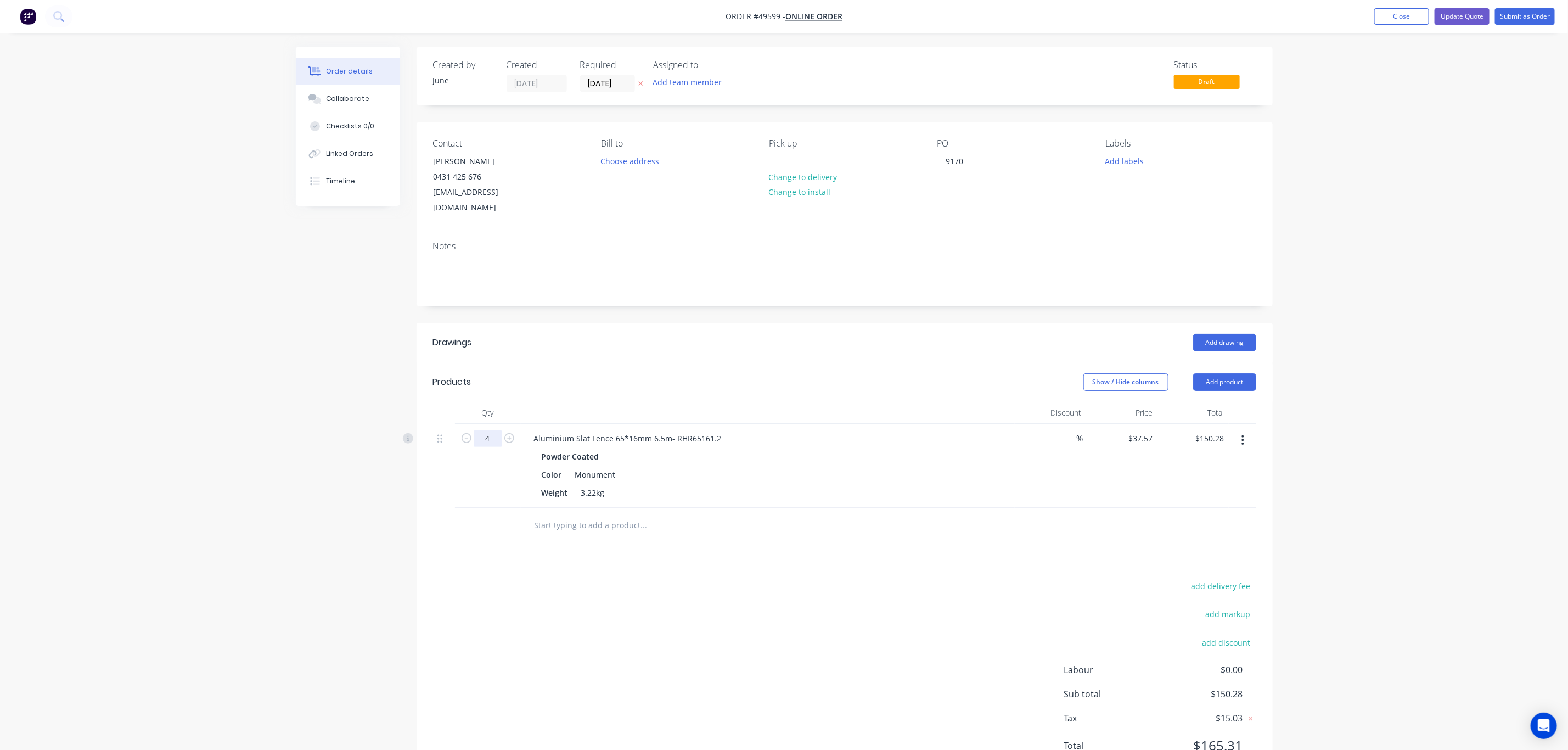
click at [477, 431] on input "4" at bounding box center [488, 439] width 28 height 16
type input "1"
type input "$37.57"
click at [514, 336] on header "Drawings Add drawing" at bounding box center [844, 342] width 857 height 40
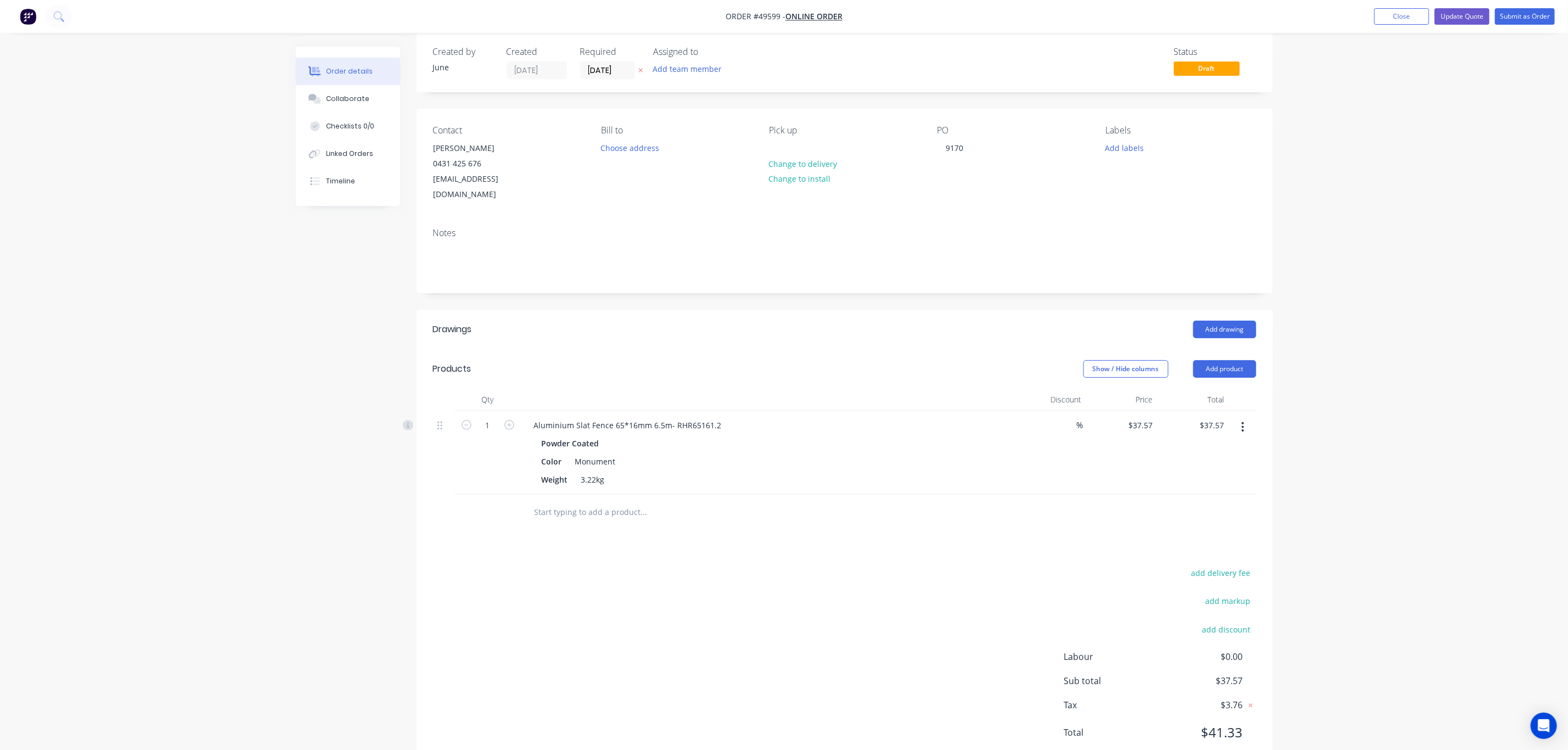
scroll to position [36, 0]
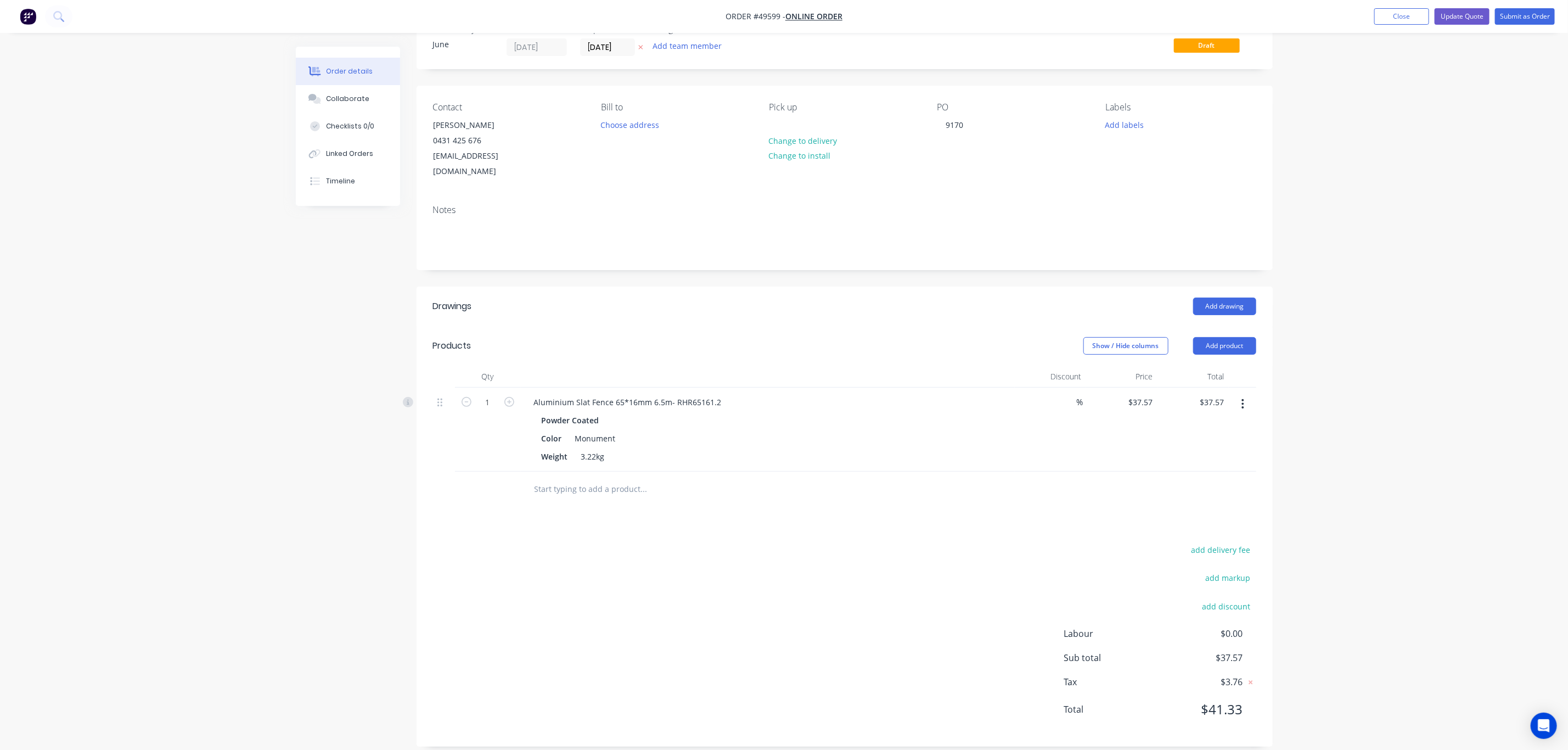
click at [707, 501] on div "Drawings Add drawing Products Show / Hide columns Add product Qty Discount Pric…" at bounding box center [844, 516] width 857 height 460
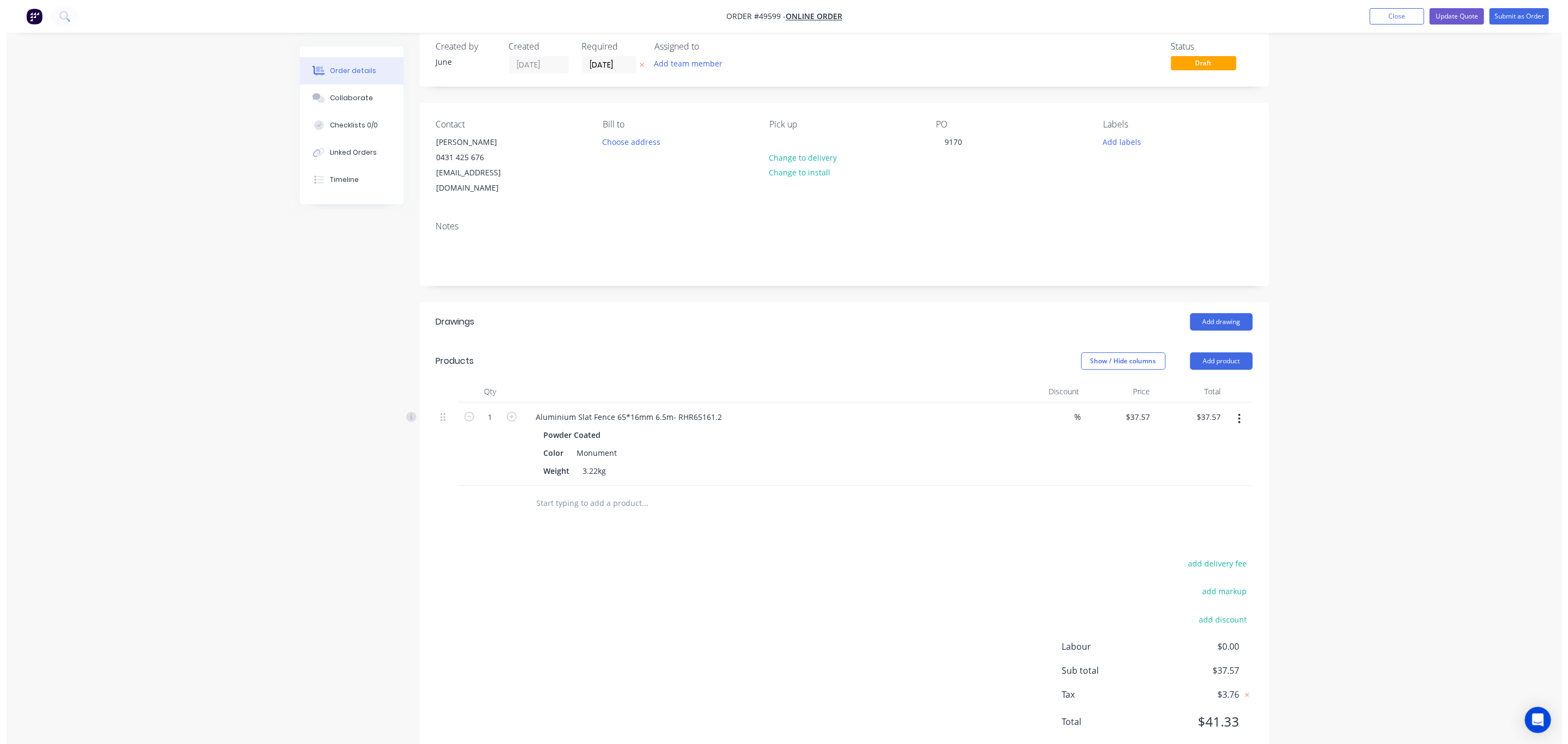
scroll to position [0, 0]
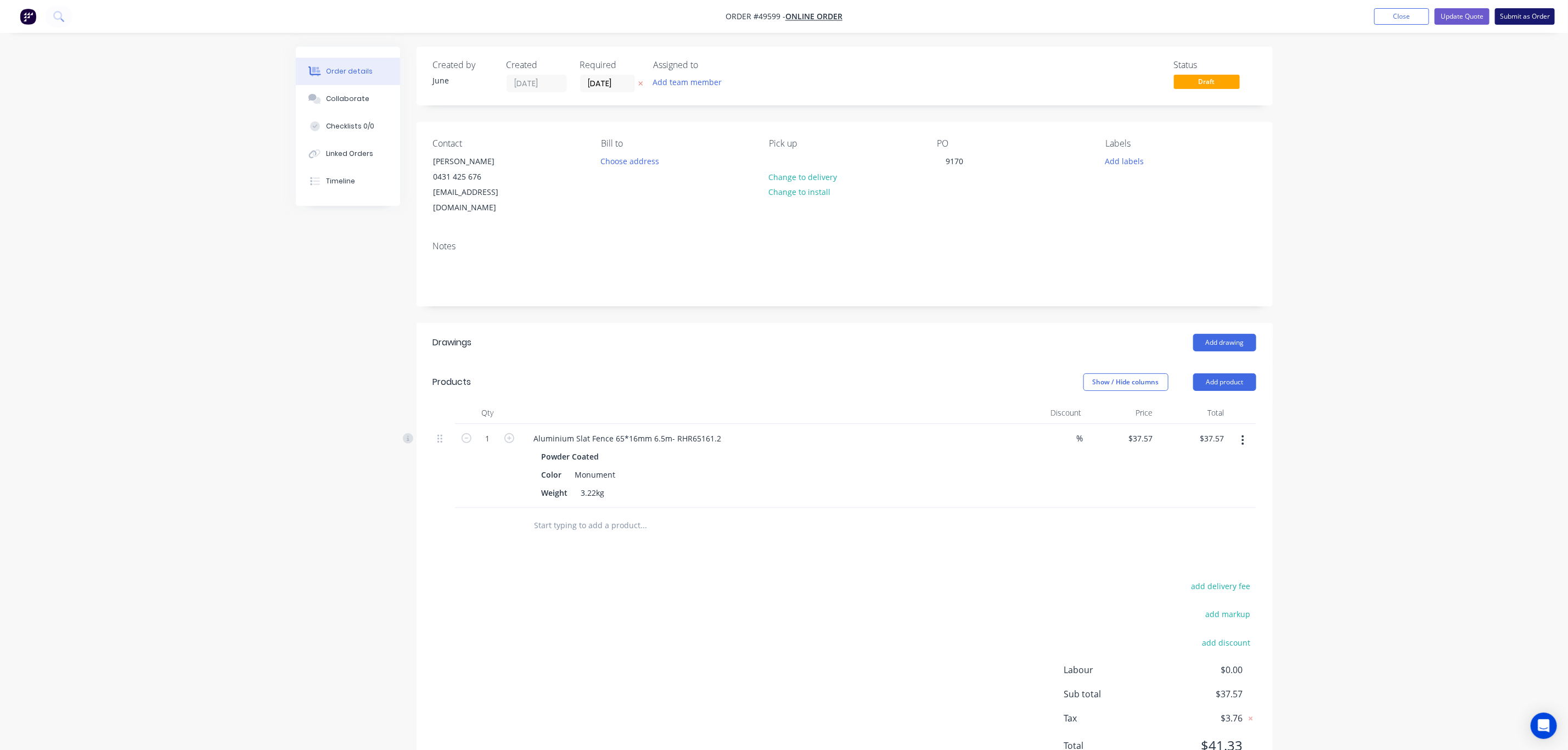
click at [1530, 8] on button "Submit as Order" at bounding box center [1525, 16] width 60 height 16
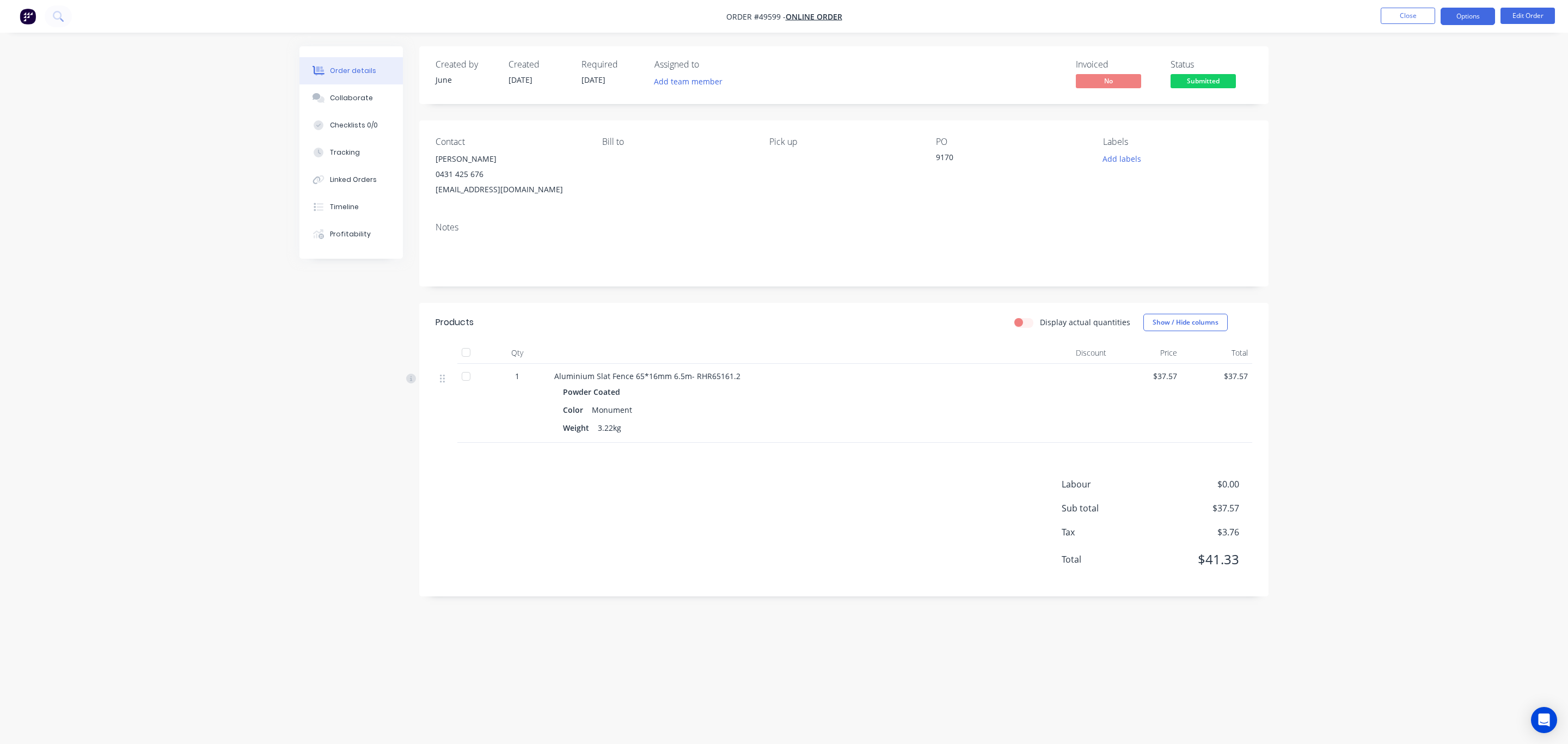
click at [1472, 10] on button "Options" at bounding box center [1468, 16] width 54 height 17
click at [1421, 55] on button "Invoice" at bounding box center [1435, 66] width 120 height 22
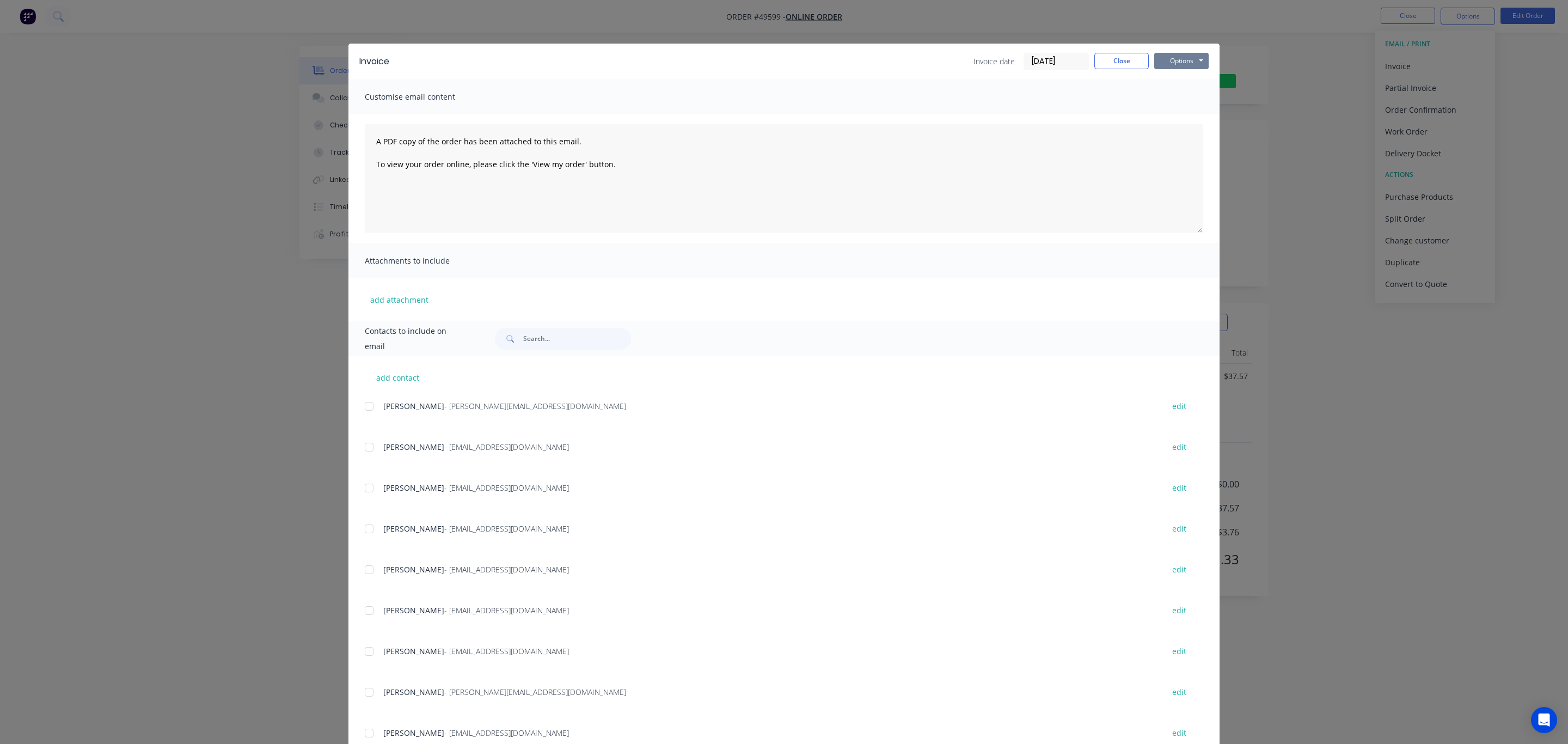
click at [1201, 53] on div "Options Preview Print Email" at bounding box center [1181, 62] width 54 height 17
click at [1184, 57] on button "Options" at bounding box center [1181, 61] width 54 height 16
click at [1171, 94] on button "Print" at bounding box center [1189, 98] width 70 height 18
click at [1132, 61] on button "Close" at bounding box center [1121, 61] width 54 height 16
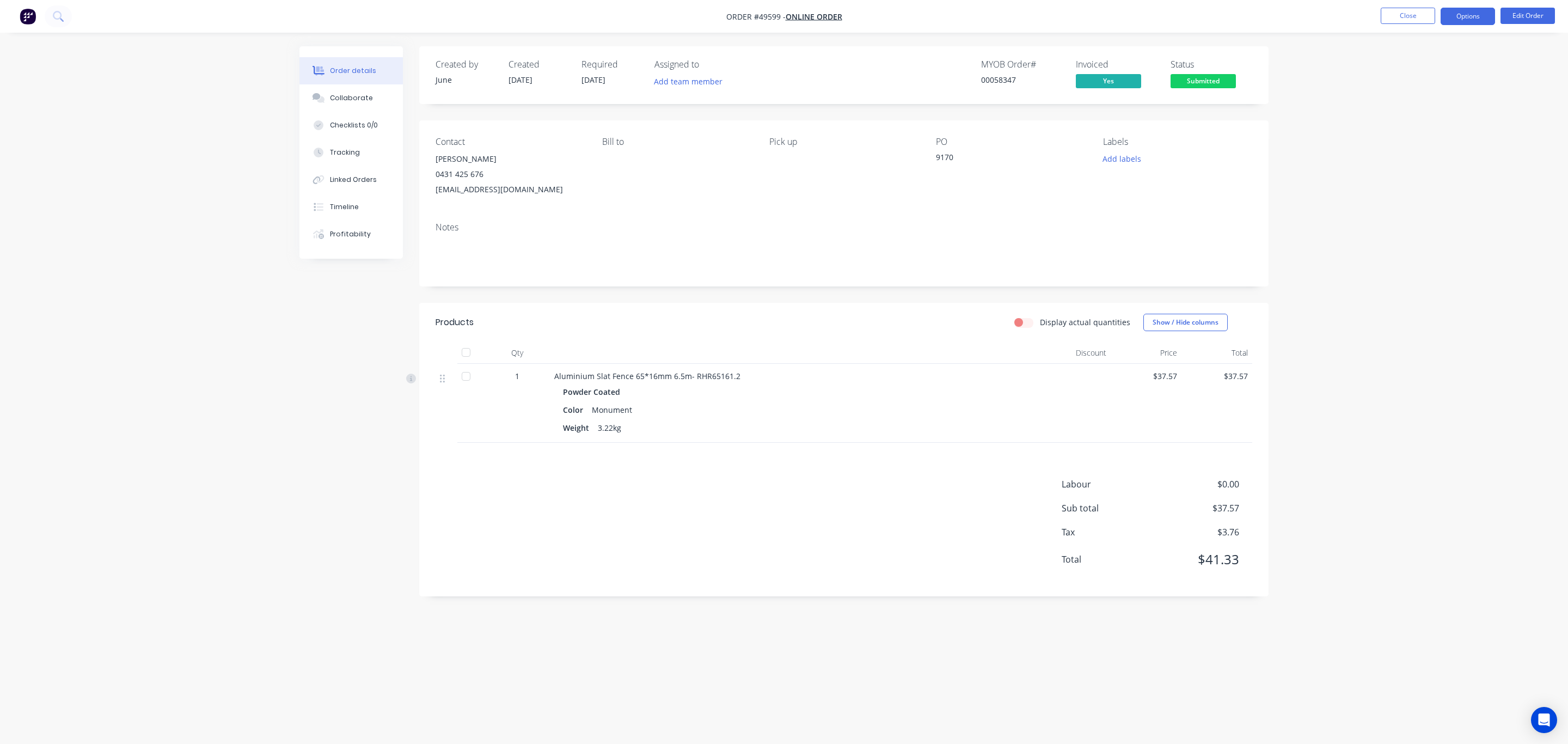
click at [1449, 19] on button "Options" at bounding box center [1468, 16] width 54 height 17
click at [1420, 153] on div "Delivery Docket" at bounding box center [1435, 153] width 100 height 16
click at [1413, 100] on button "Without pricing" at bounding box center [1435, 109] width 120 height 22
click at [1182, 80] on span "Submitted" at bounding box center [1203, 81] width 66 height 13
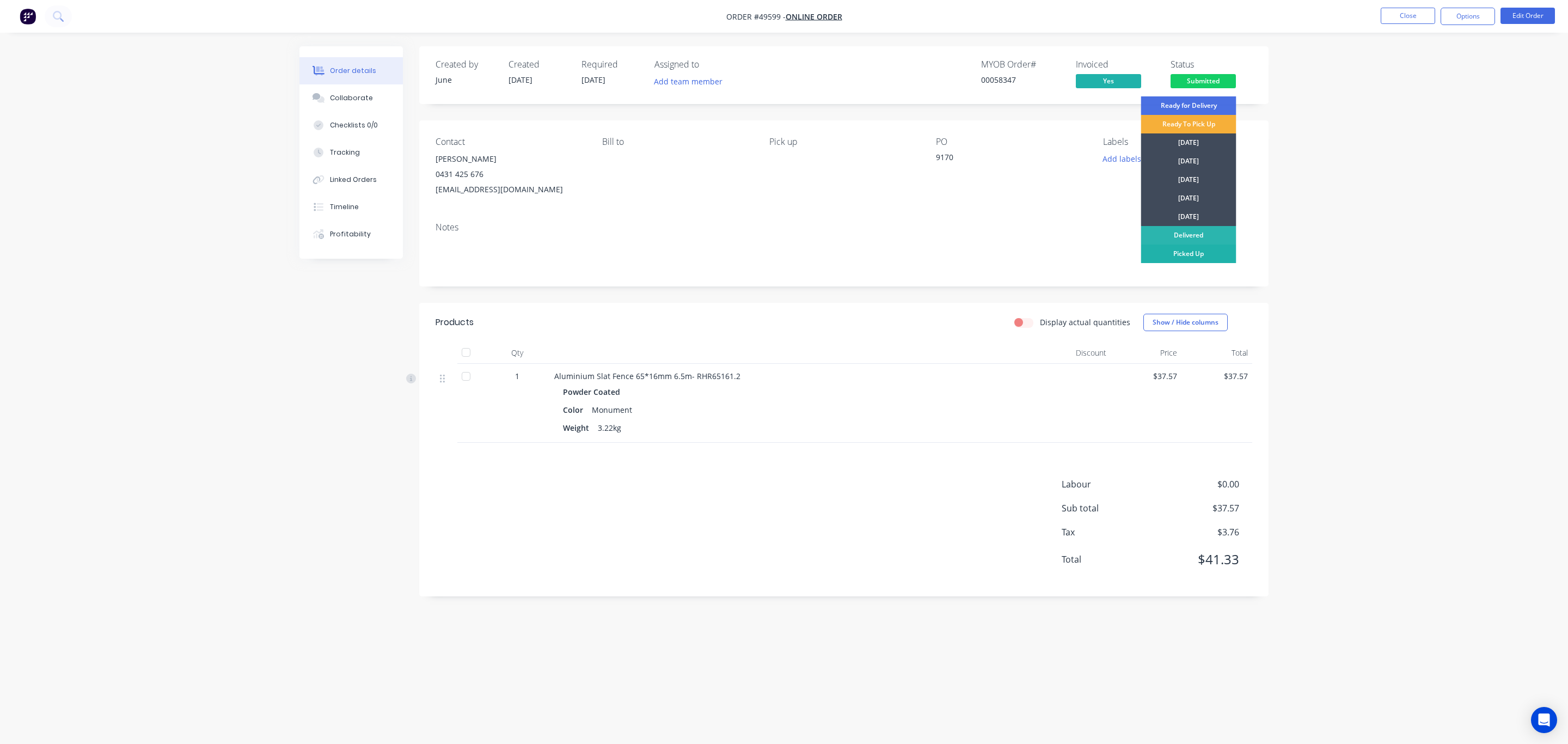
drag, startPoint x: 1175, startPoint y: 254, endPoint x: 1153, endPoint y: 253, distance: 22.0
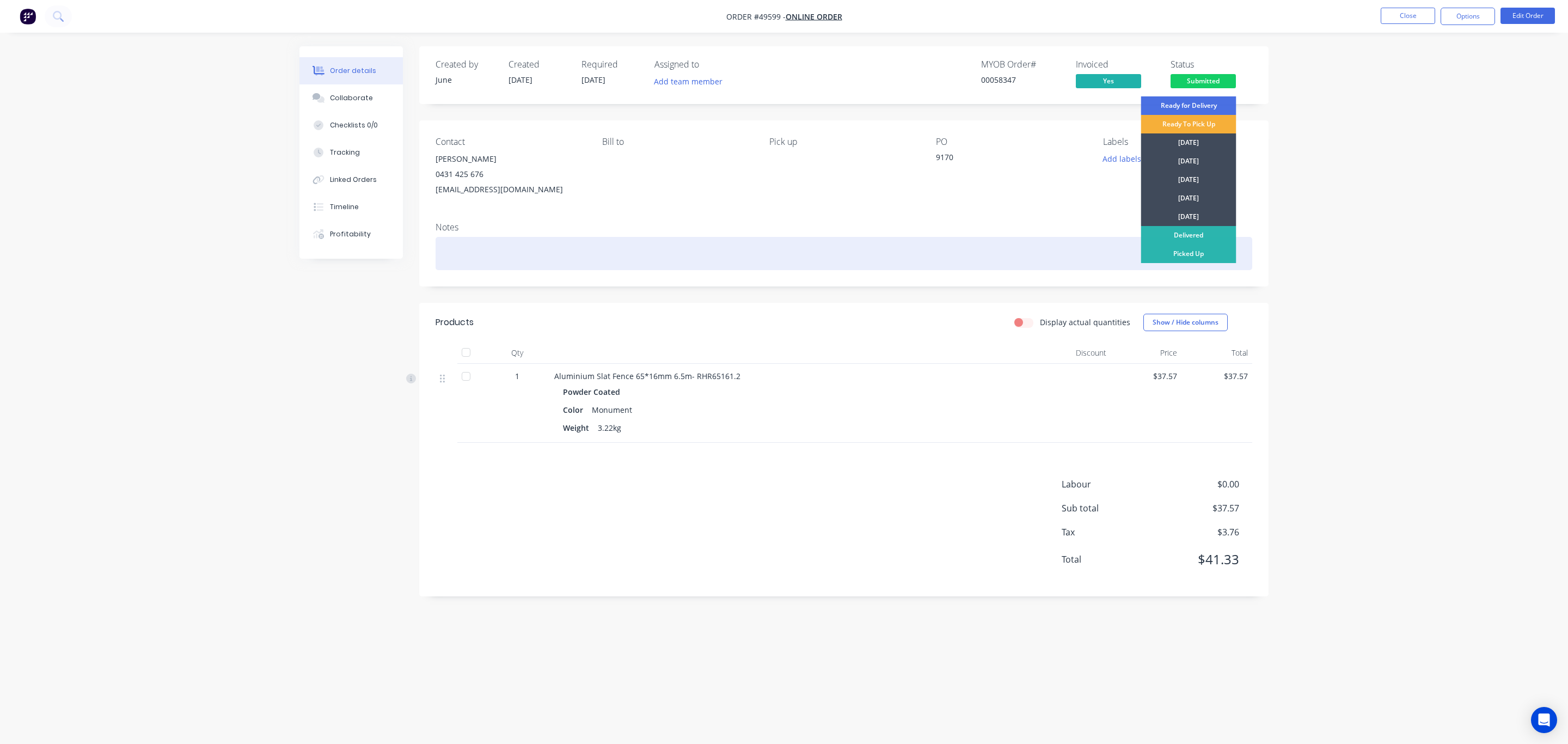
click at [1174, 254] on div "Picked Up" at bounding box center [1188, 254] width 95 height 19
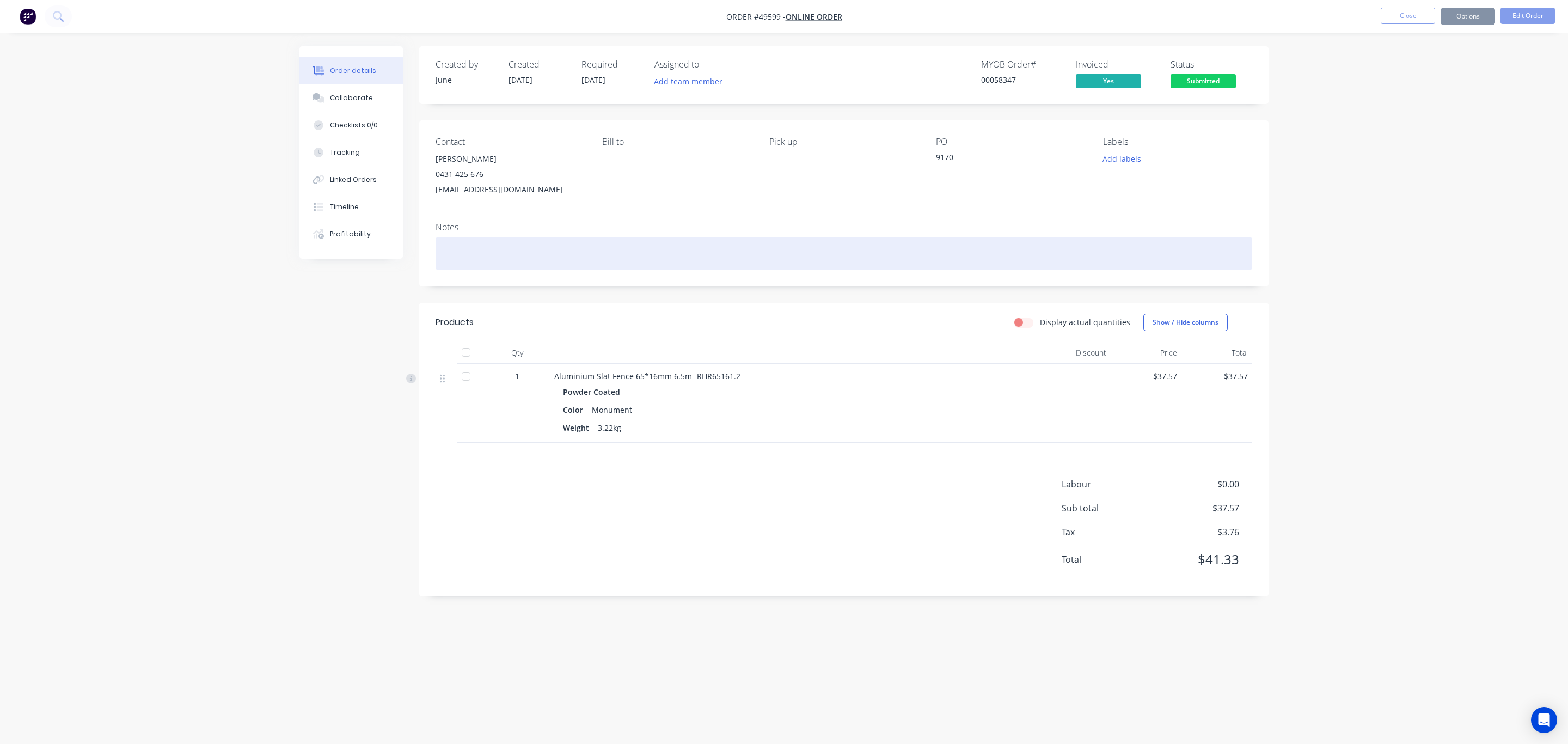
click at [1023, 243] on div at bounding box center [844, 254] width 817 height 33
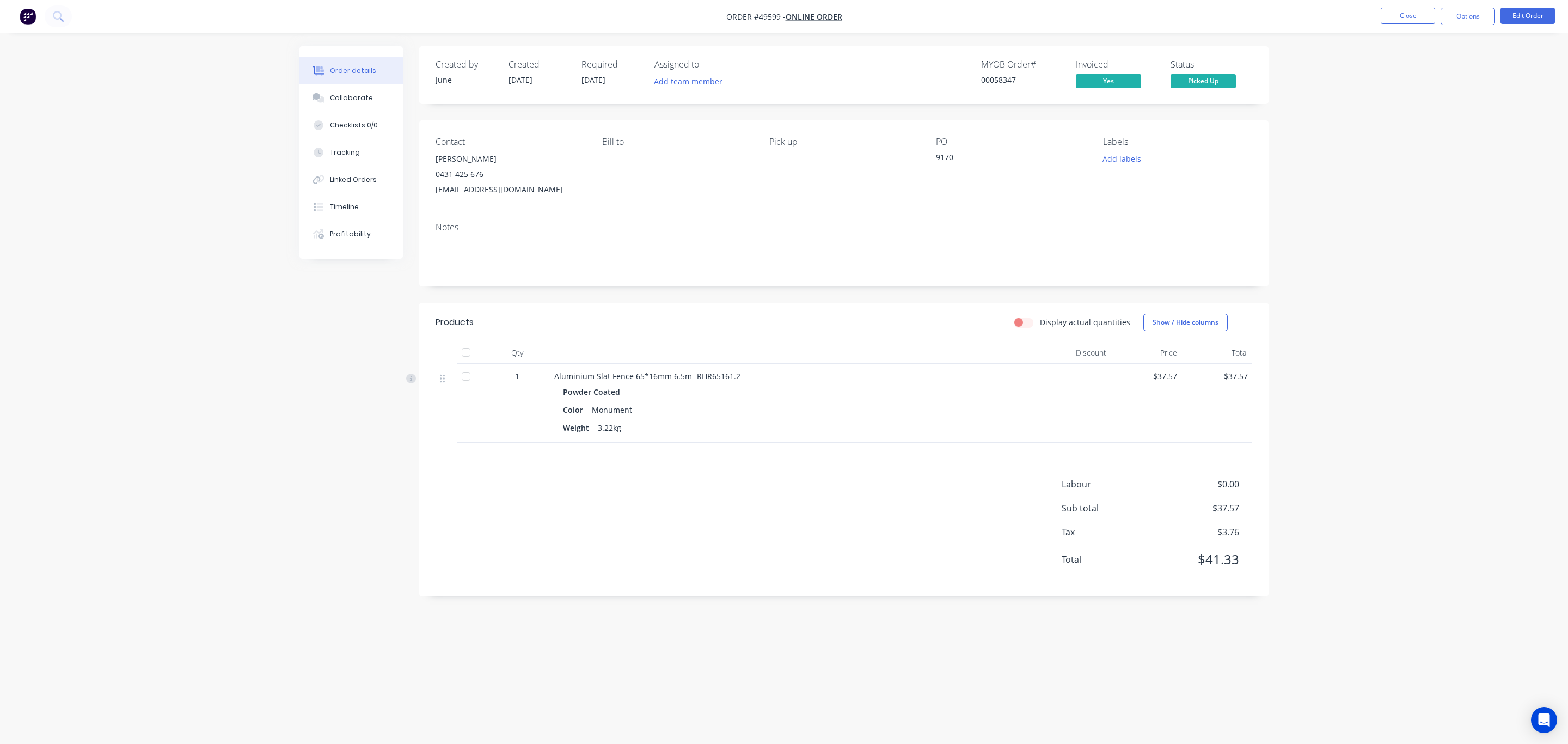
click at [880, 360] on div at bounding box center [795, 353] width 490 height 22
click at [1417, 8] on button "Close" at bounding box center [1407, 15] width 54 height 16
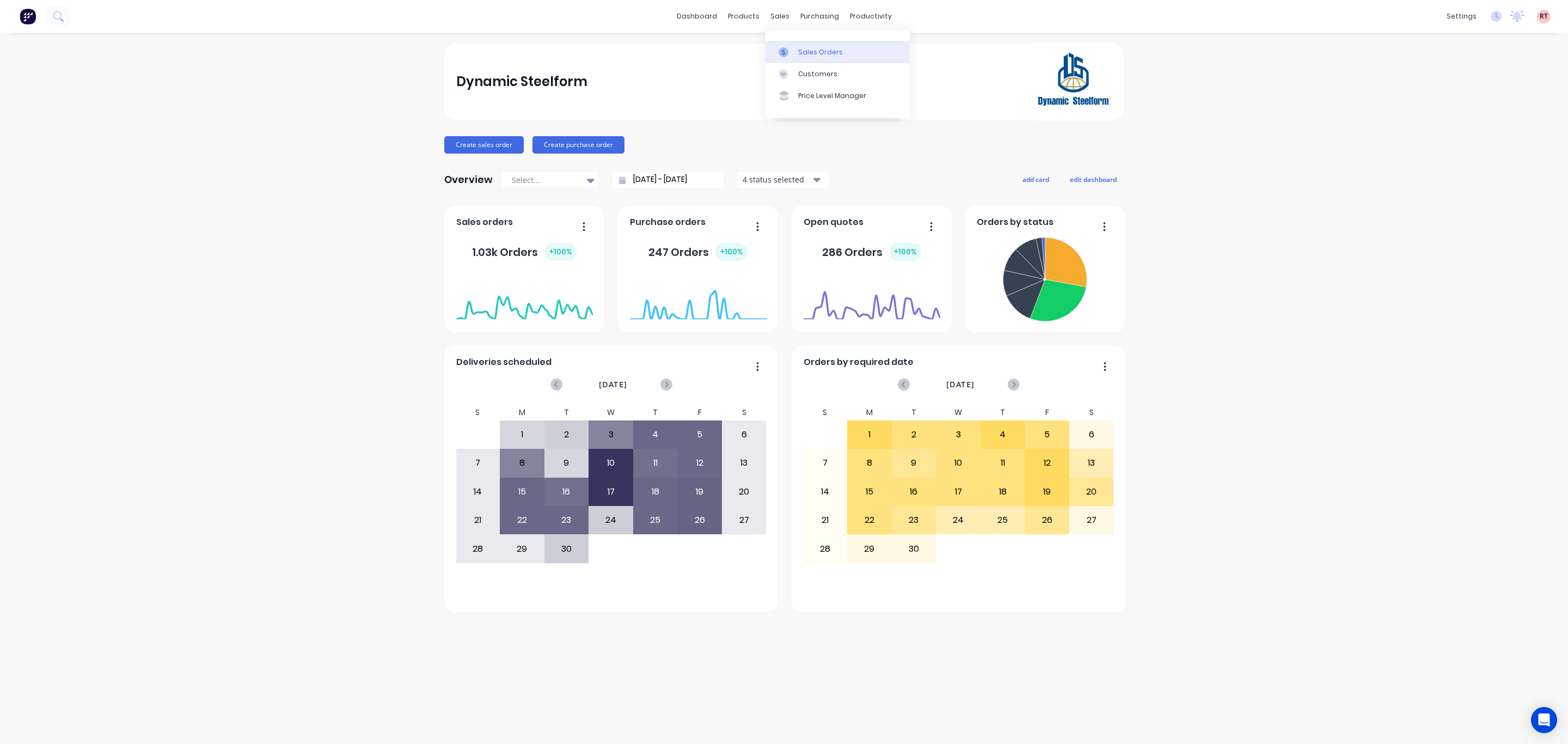
click at [802, 60] on link "Sales Orders" at bounding box center [837, 52] width 144 height 22
